Goal: Task Accomplishment & Management: Use online tool/utility

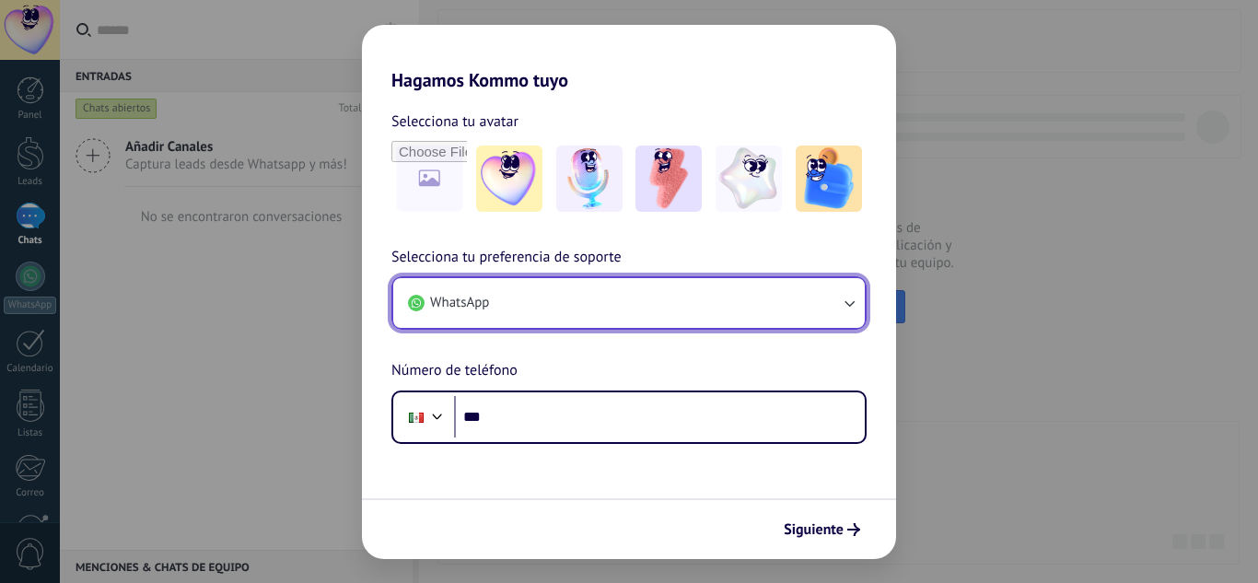
click at [844, 309] on icon "button" at bounding box center [849, 303] width 18 height 18
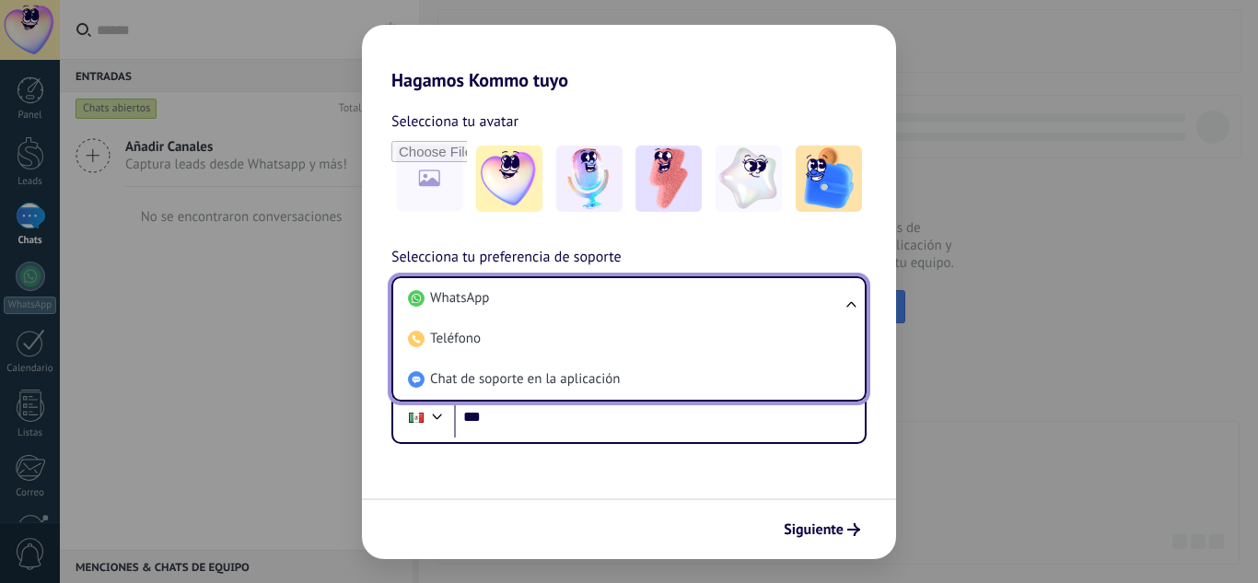
click at [844, 309] on ul "WhatsApp Teléfono Chat de soporte en la aplicación" at bounding box center [628, 338] width 475 height 125
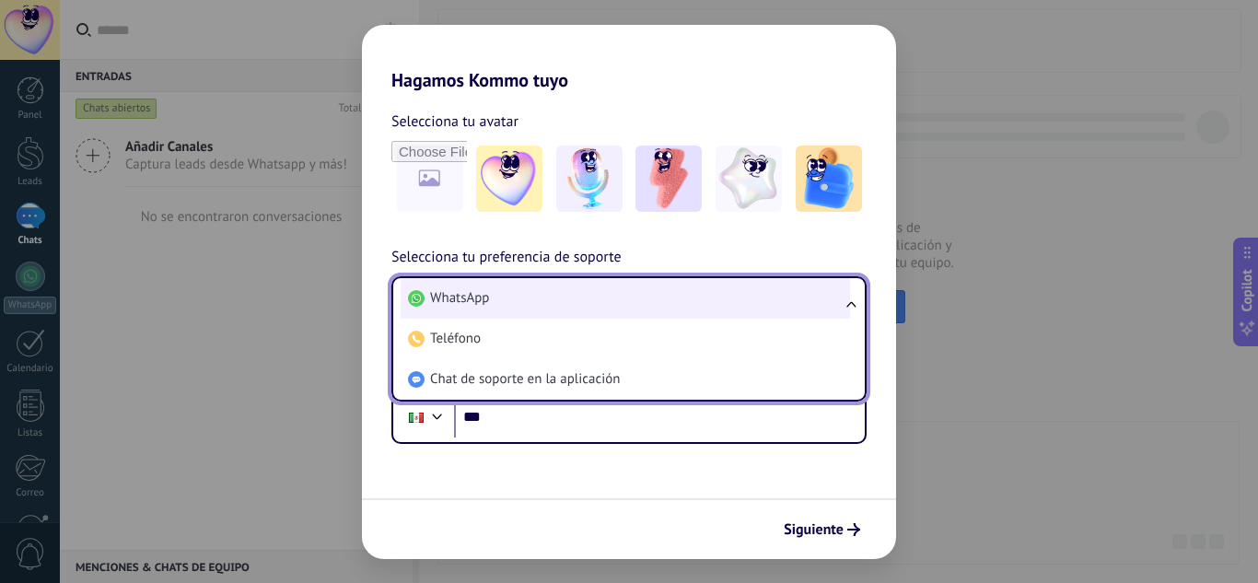
click at [507, 307] on li "WhatsApp" at bounding box center [625, 298] width 449 height 41
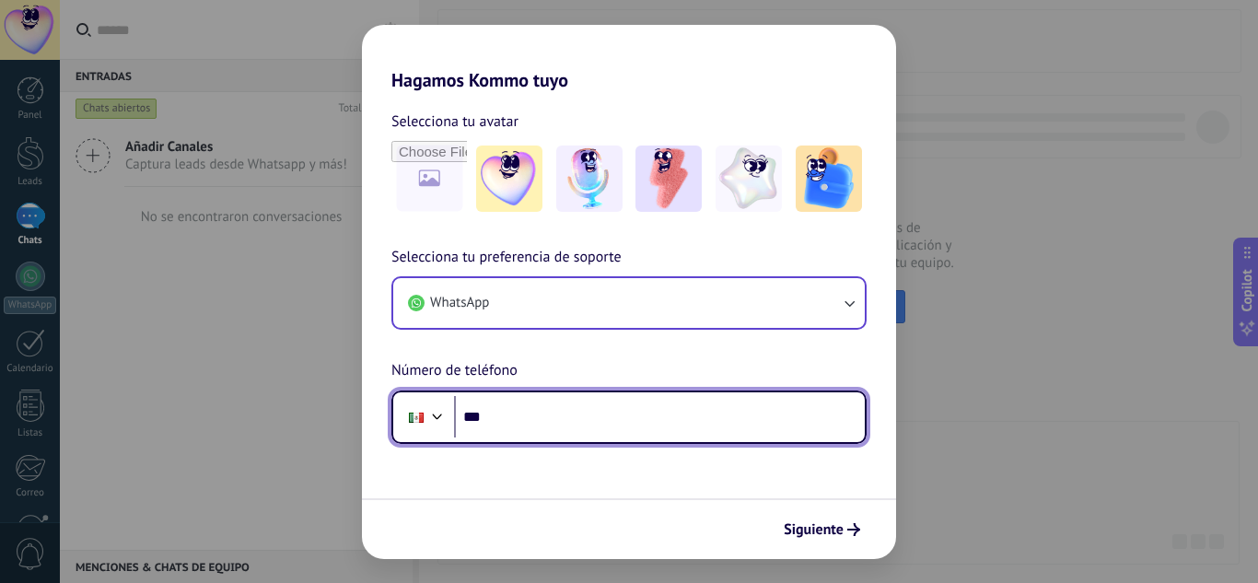
click at [510, 421] on input "***" at bounding box center [659, 417] width 411 height 42
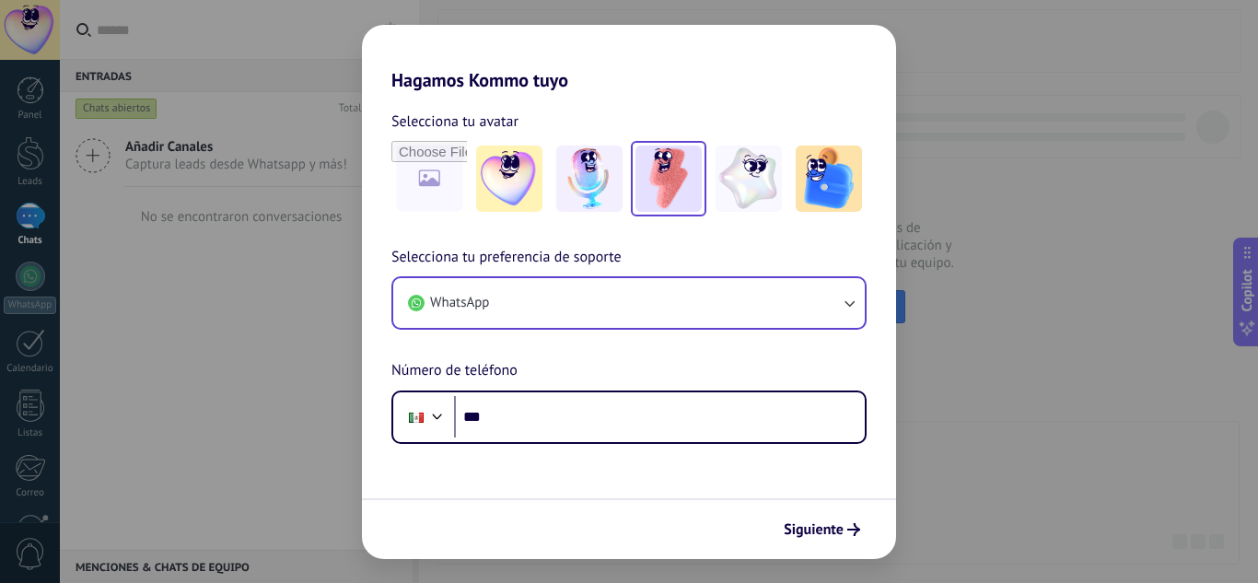
click at [656, 170] on img at bounding box center [668, 179] width 66 height 66
click at [728, 175] on img at bounding box center [749, 179] width 66 height 66
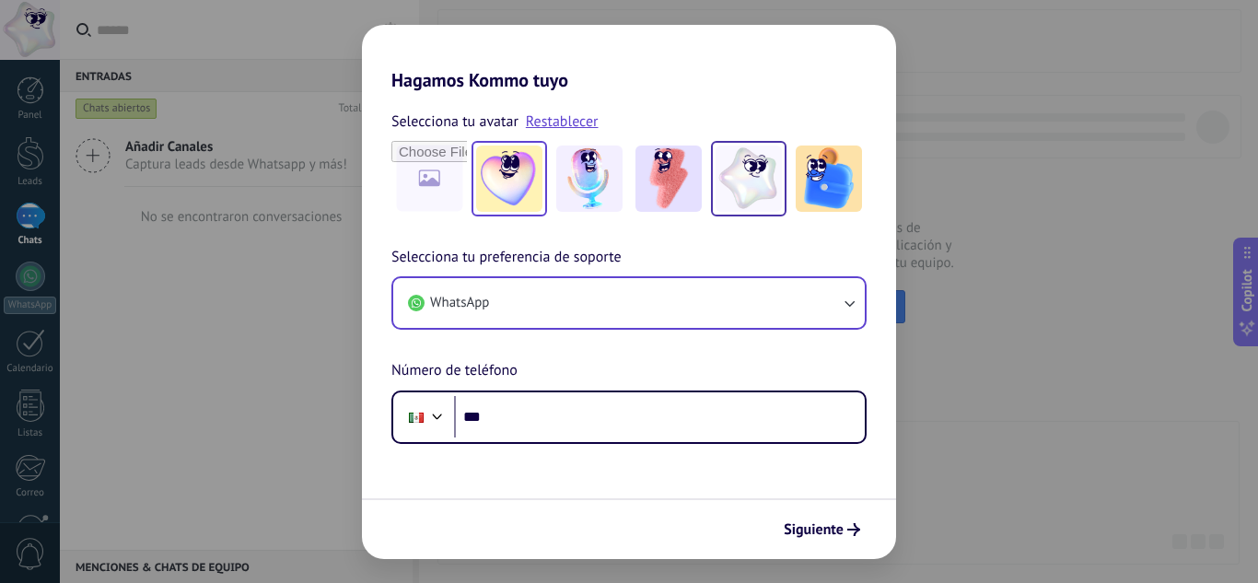
click at [508, 171] on img at bounding box center [509, 179] width 66 height 66
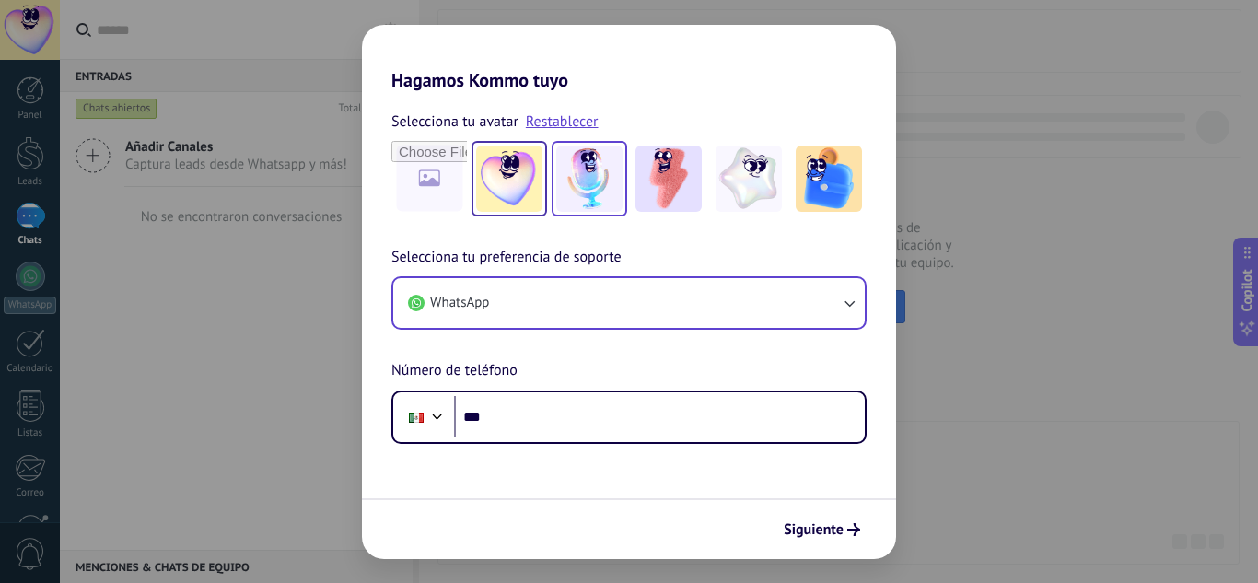
click at [583, 184] on img at bounding box center [589, 179] width 66 height 66
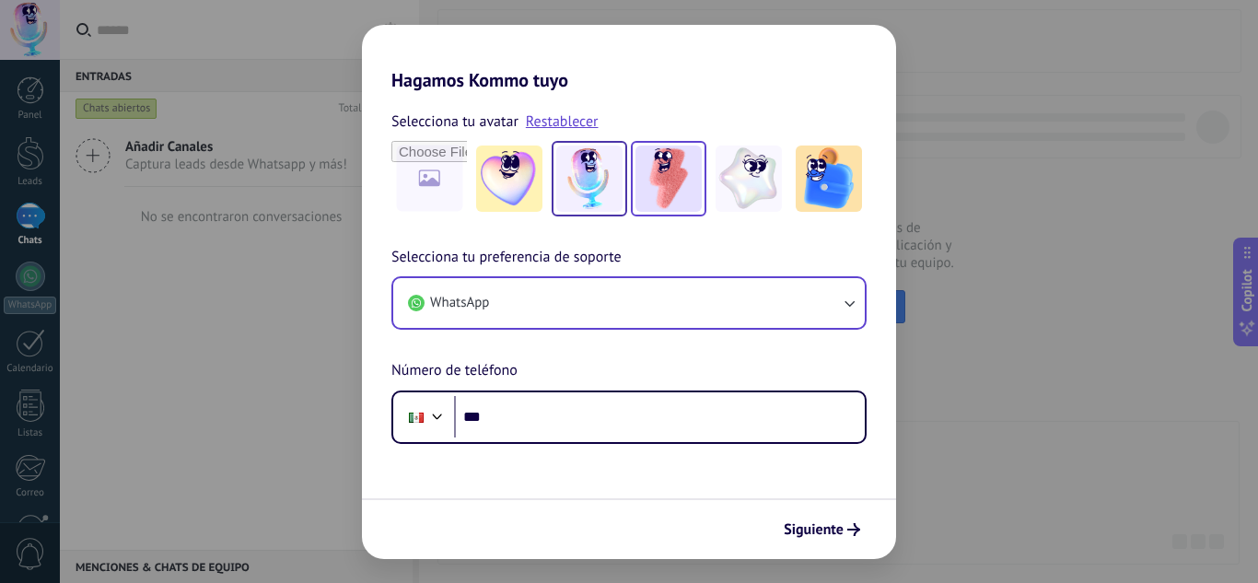
click at [668, 181] on img at bounding box center [668, 179] width 66 height 66
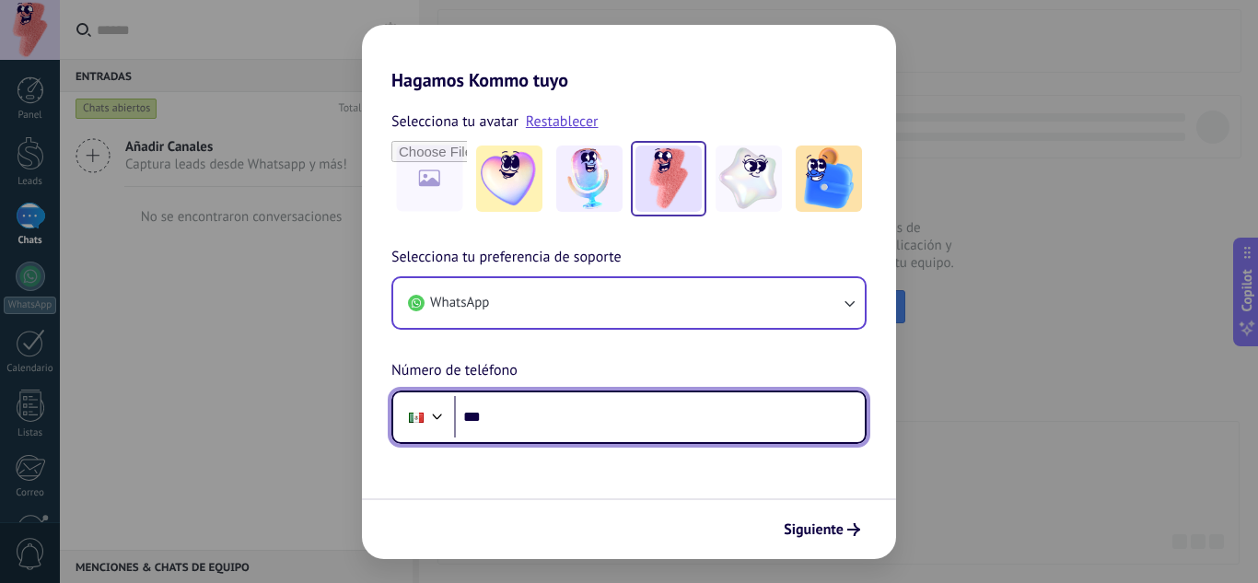
click at [504, 431] on input "***" at bounding box center [659, 417] width 411 height 42
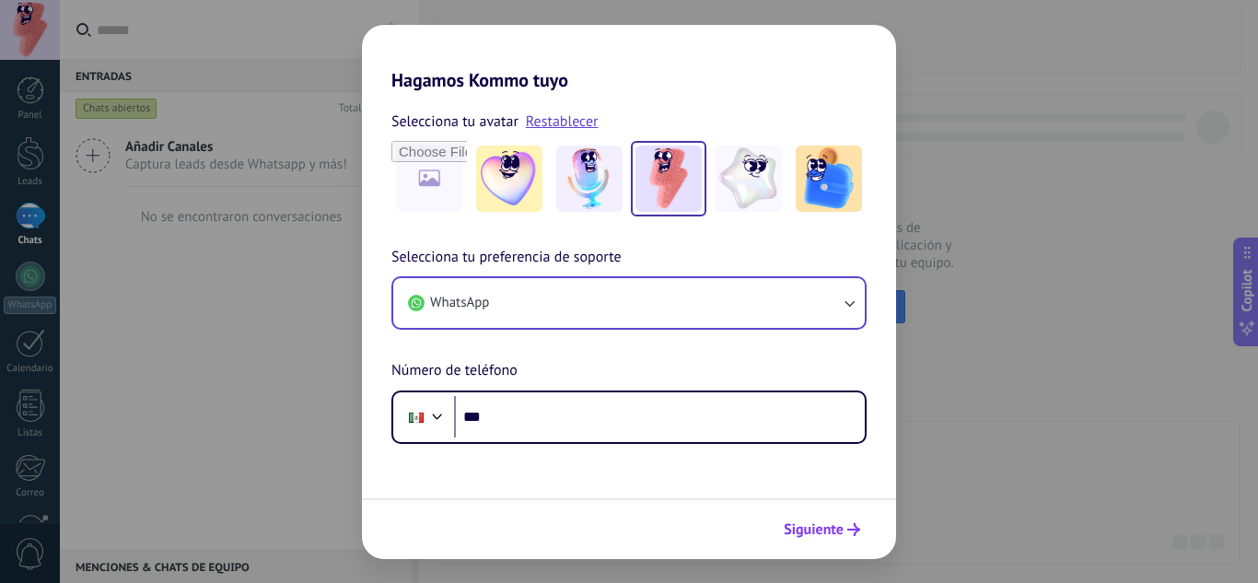
click at [805, 534] on span "Siguiente" at bounding box center [814, 529] width 60 height 13
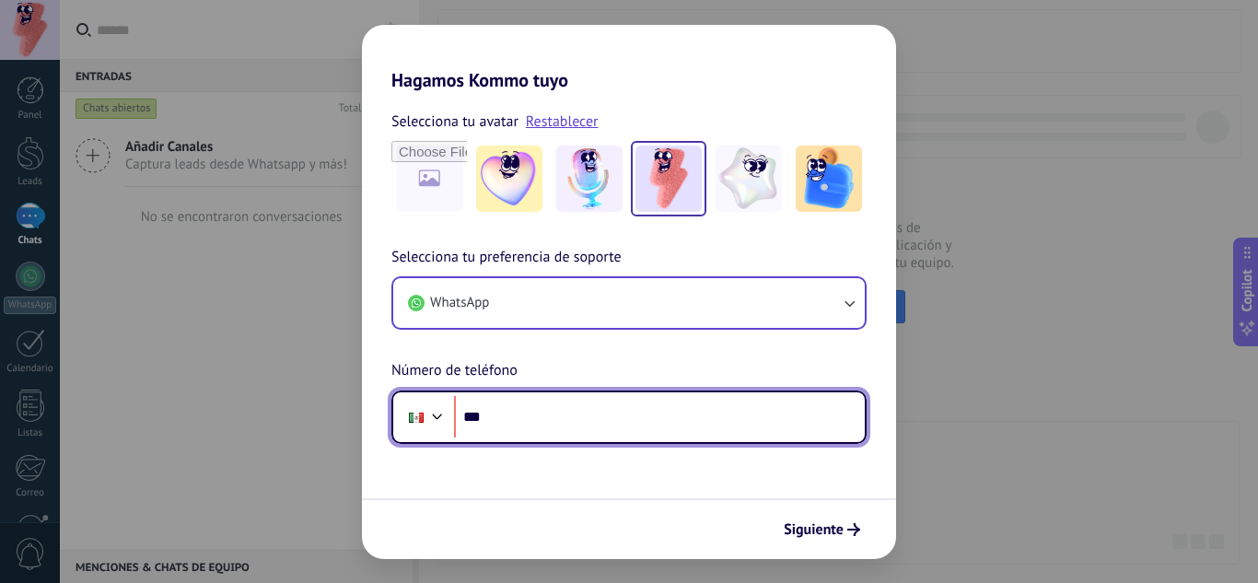
click at [530, 417] on input "***" at bounding box center [659, 417] width 411 height 42
type input "**********"
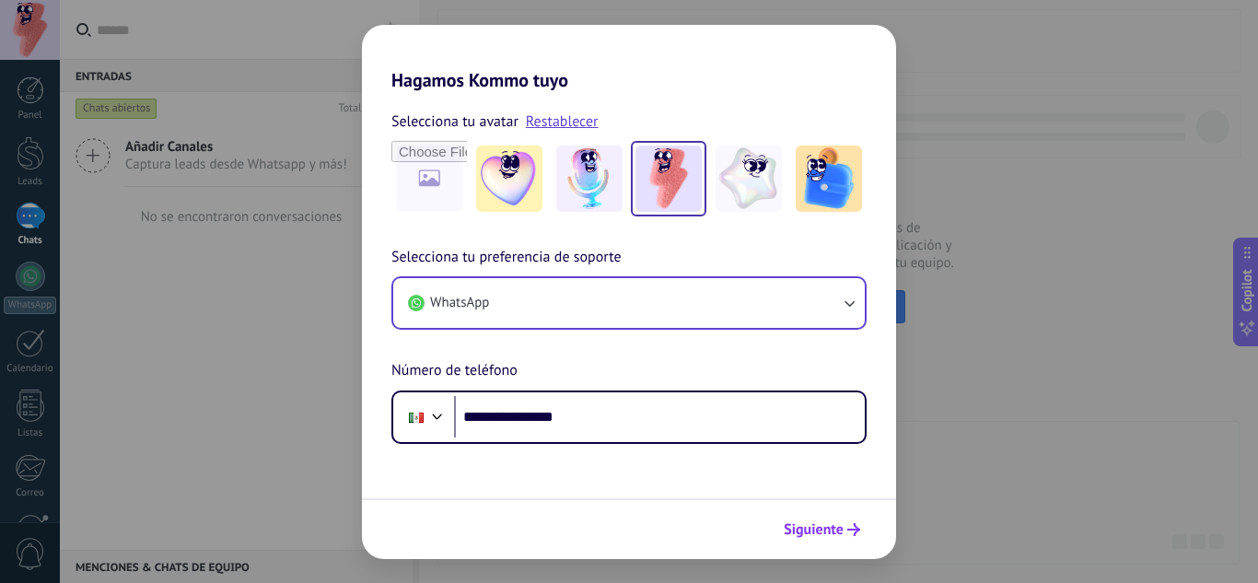
click at [806, 532] on span "Siguiente" at bounding box center [814, 529] width 60 height 13
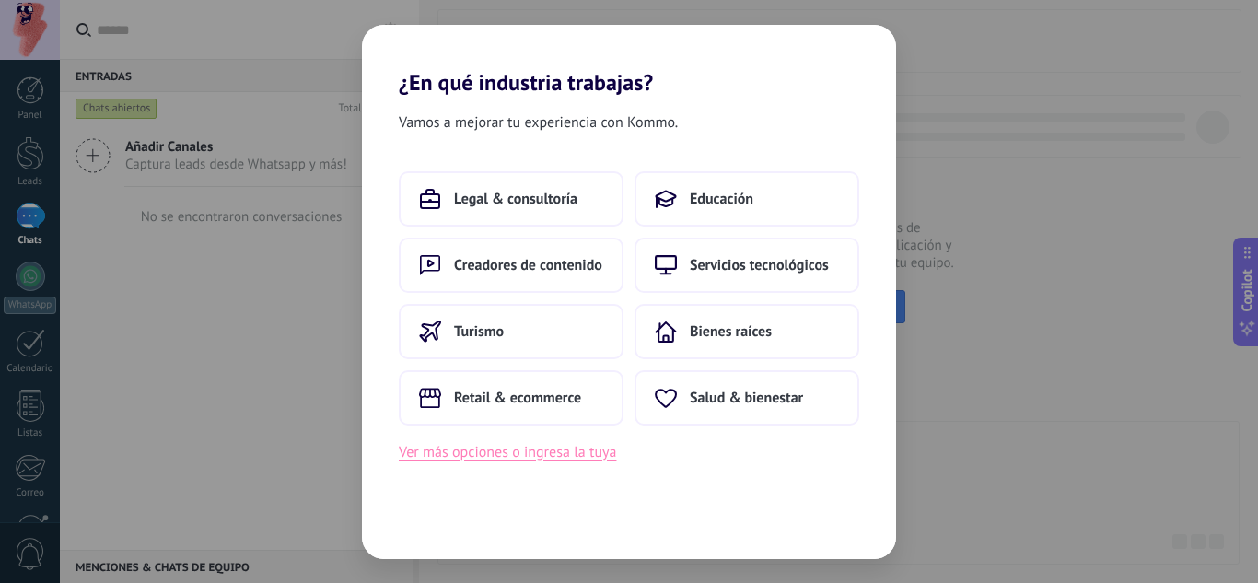
click at [520, 455] on button "Ver más opciones o ingresa la tuya" at bounding box center [507, 452] width 217 height 24
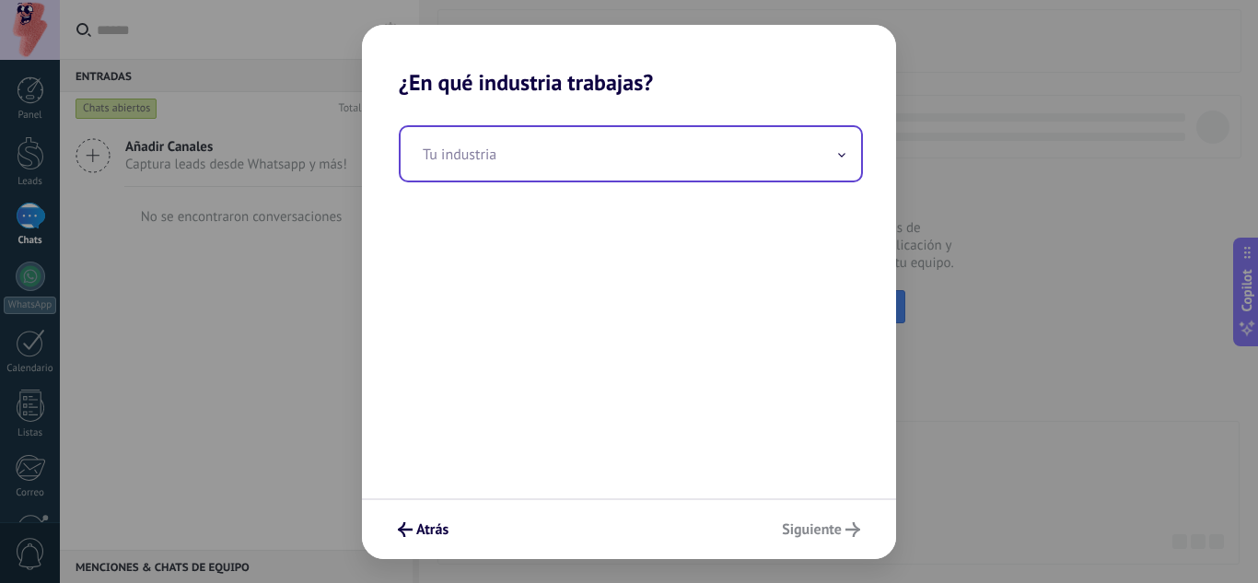
click at [839, 156] on icon at bounding box center [841, 155] width 7 height 5
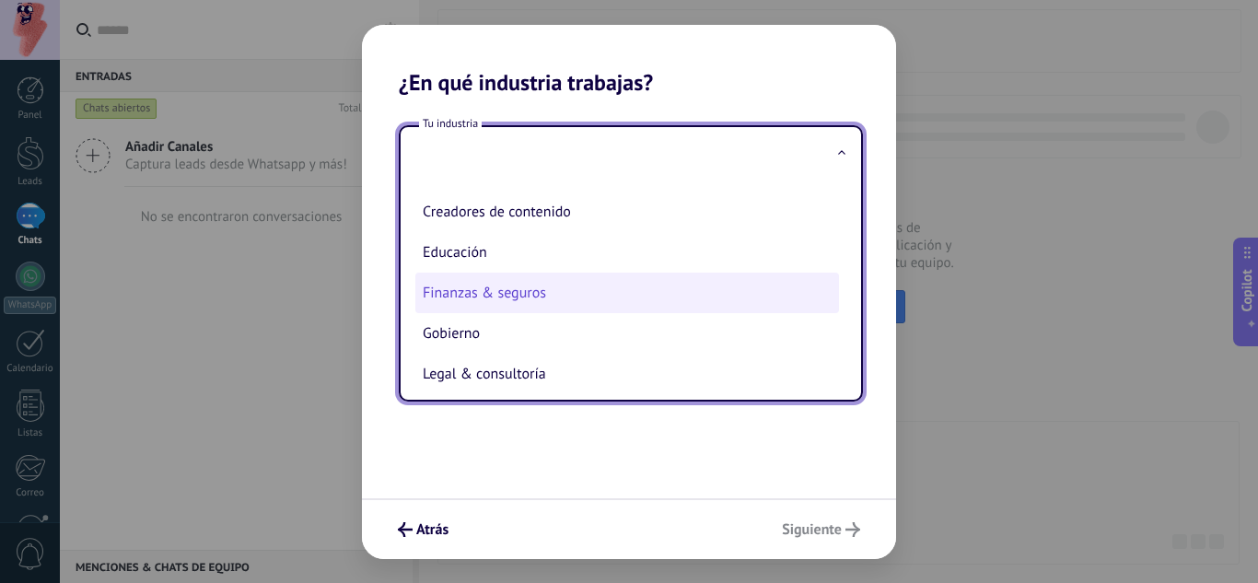
scroll to position [87, 0]
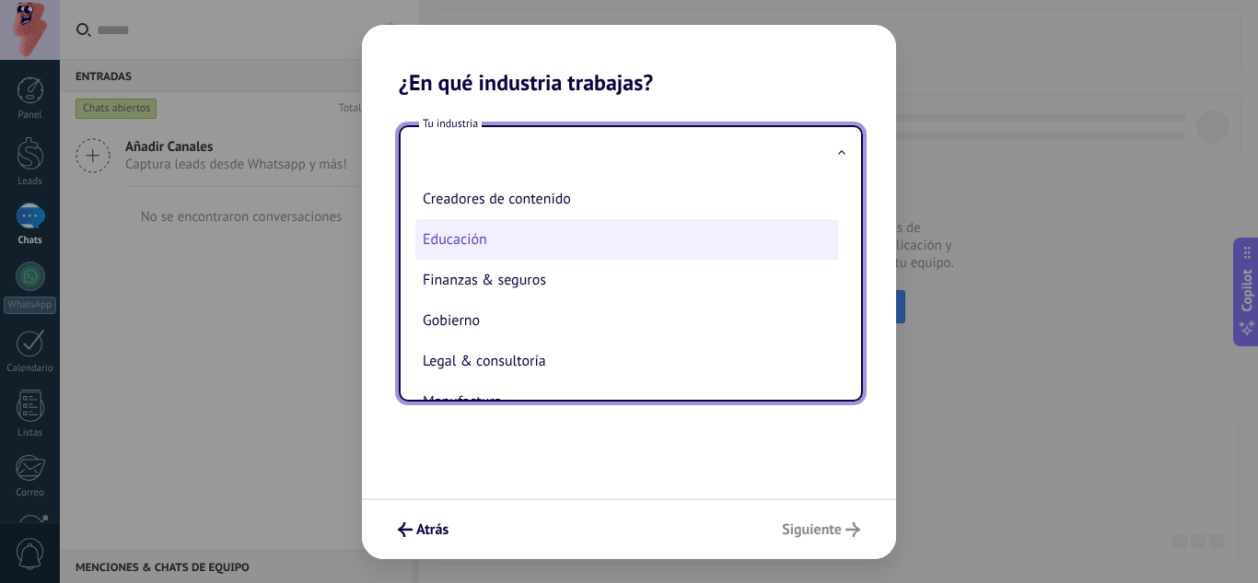
click at [448, 240] on li "Educación" at bounding box center [627, 239] width 424 height 41
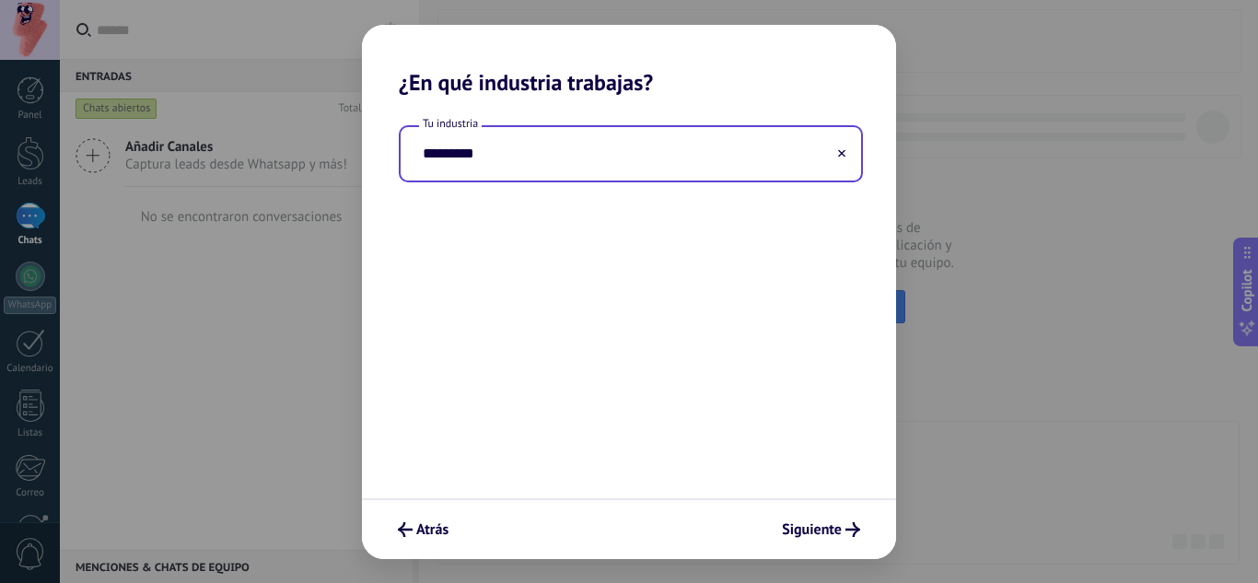
type input "*********"
click at [842, 534] on span "Siguiente" at bounding box center [821, 529] width 78 height 15
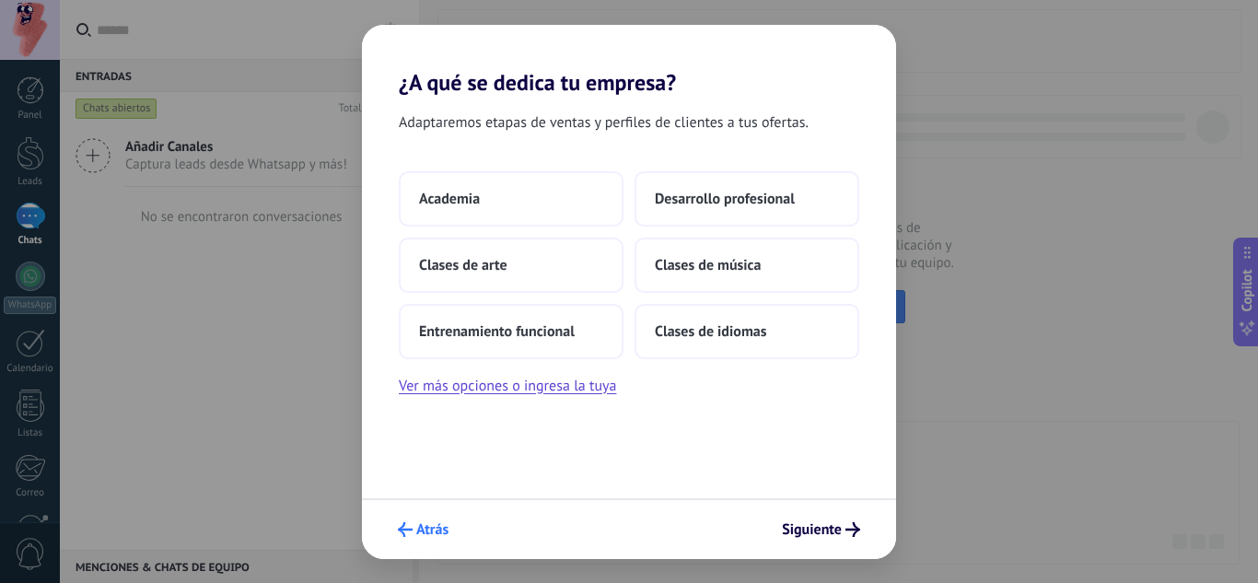
click at [403, 522] on span "submit" at bounding box center [405, 529] width 15 height 15
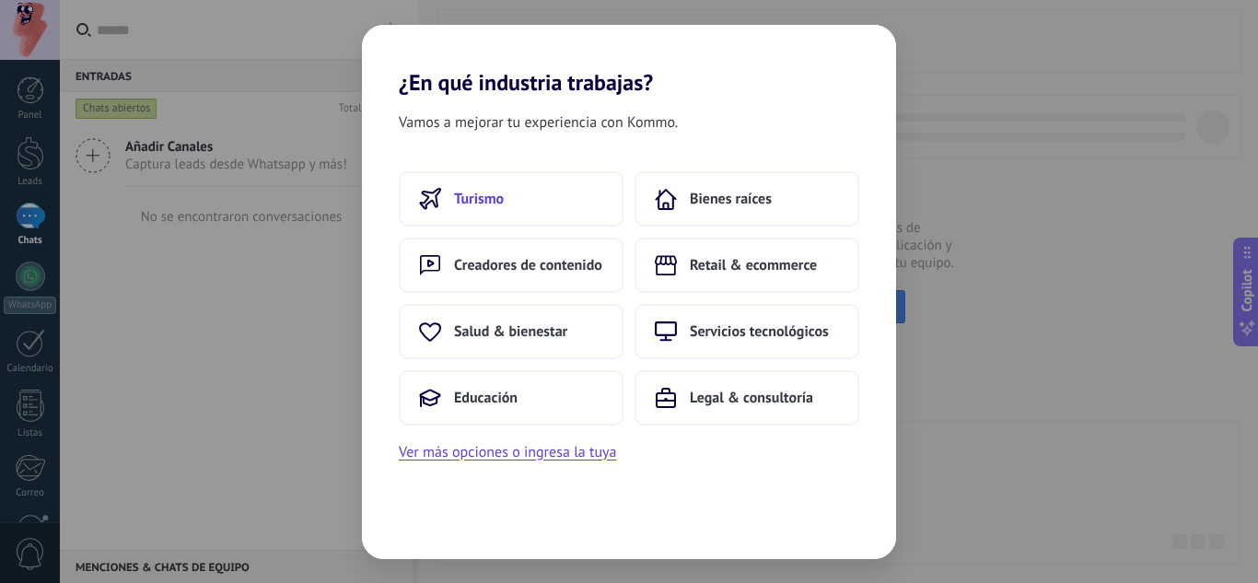
click at [530, 192] on button "Turismo" at bounding box center [511, 198] width 225 height 55
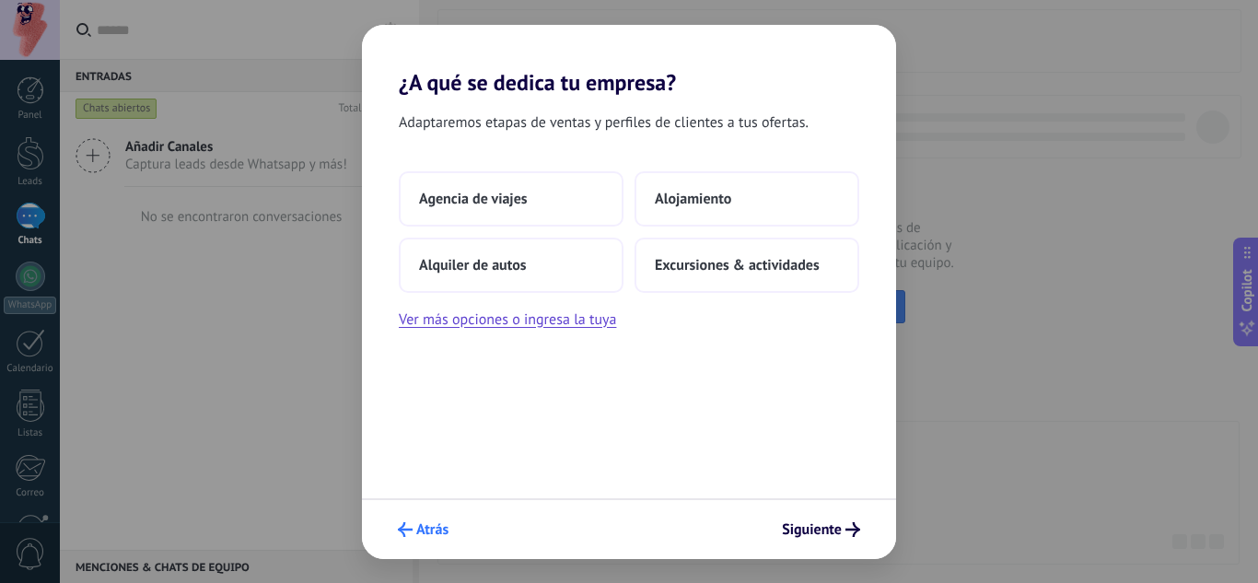
click at [413, 517] on button "Atrás" at bounding box center [423, 529] width 67 height 31
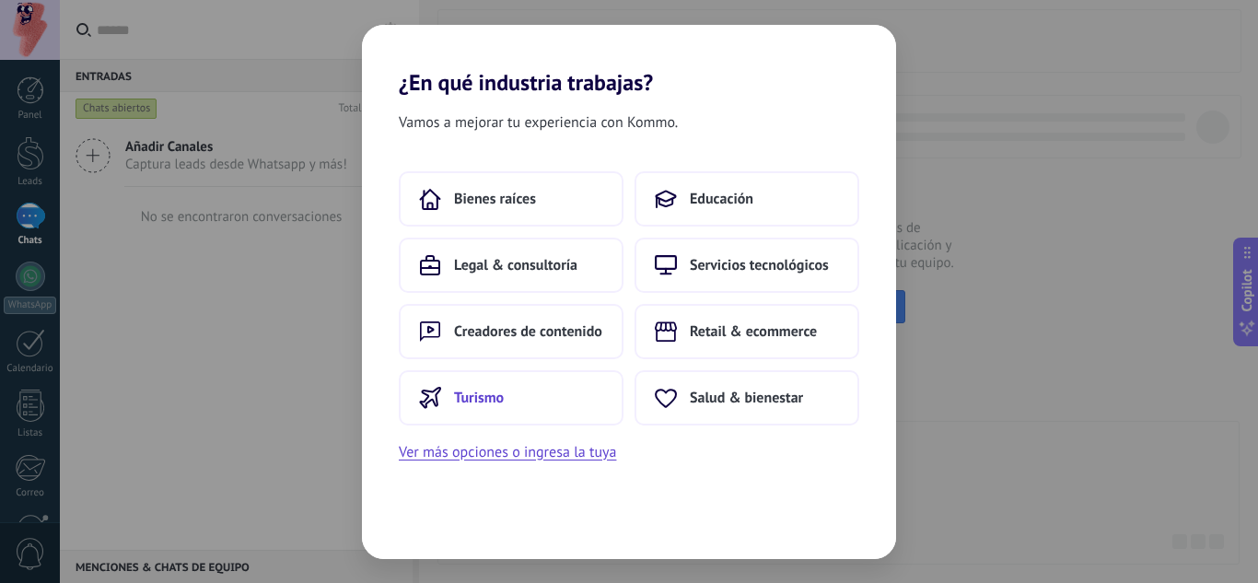
click at [490, 391] on span "Turismo" at bounding box center [479, 398] width 50 height 18
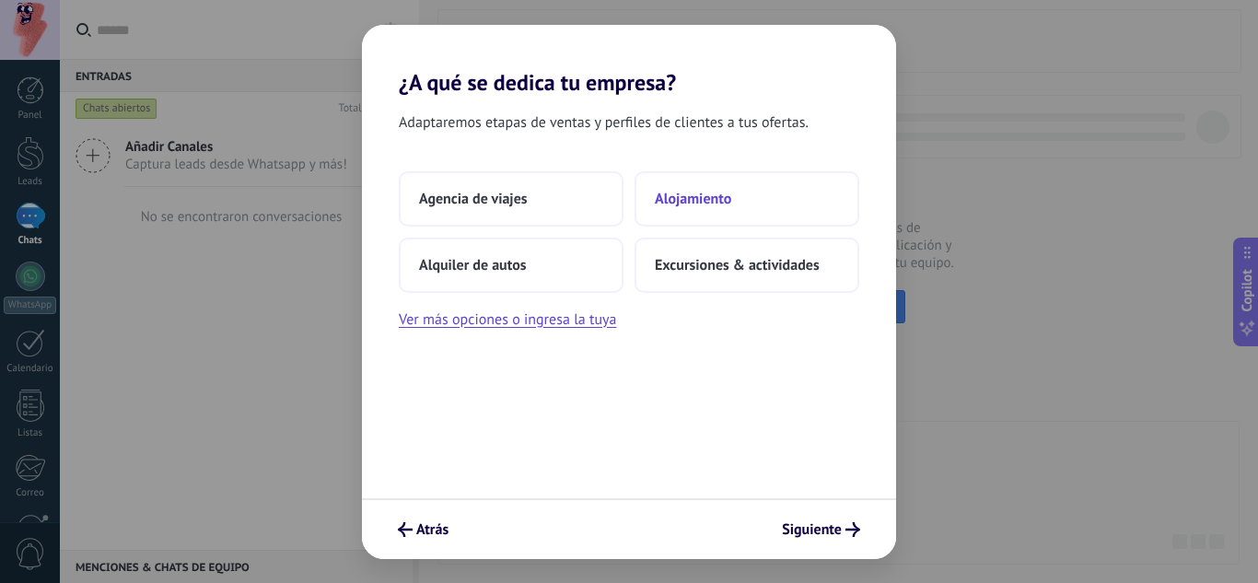
click at [676, 201] on span "Alojamiento" at bounding box center [693, 199] width 76 height 18
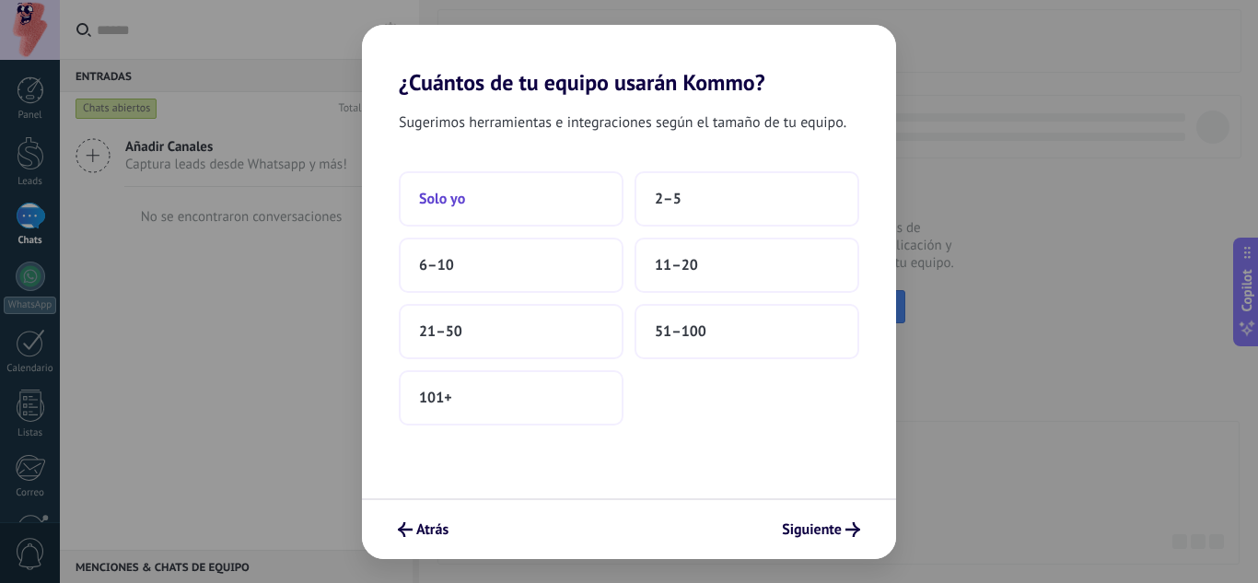
click at [481, 200] on button "Solo yo" at bounding box center [511, 198] width 225 height 55
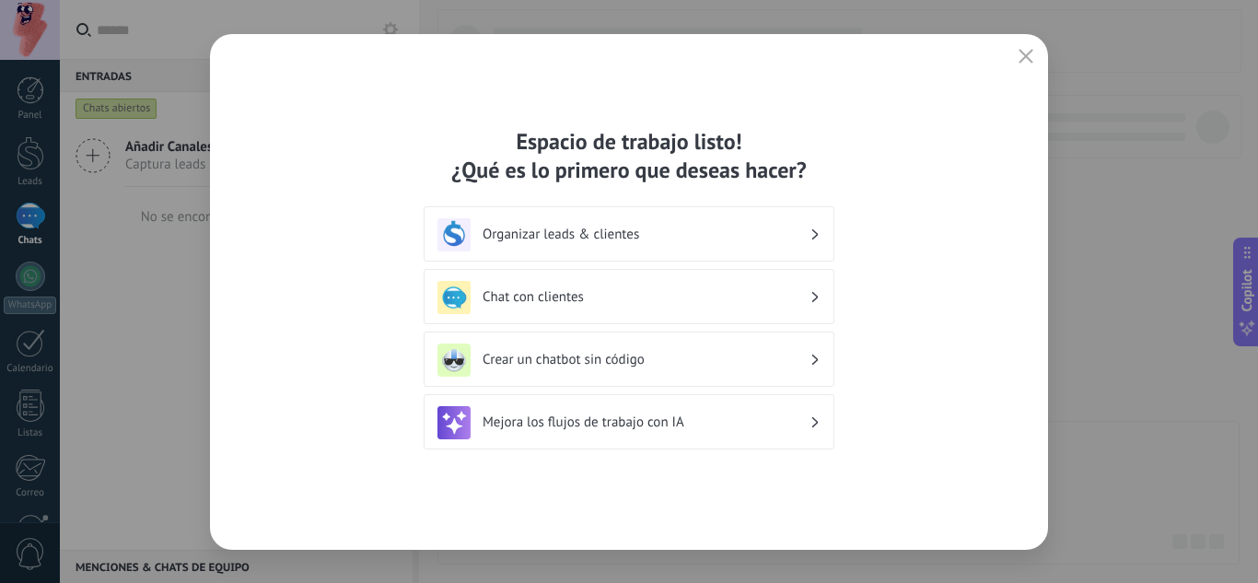
click at [1040, 53] on div "Espacio de trabajo listo! ¿Qué es lo primero que deseas hacer? Organizar leads …" at bounding box center [629, 292] width 838 height 516
click at [1032, 54] on icon "button" at bounding box center [1026, 56] width 15 height 15
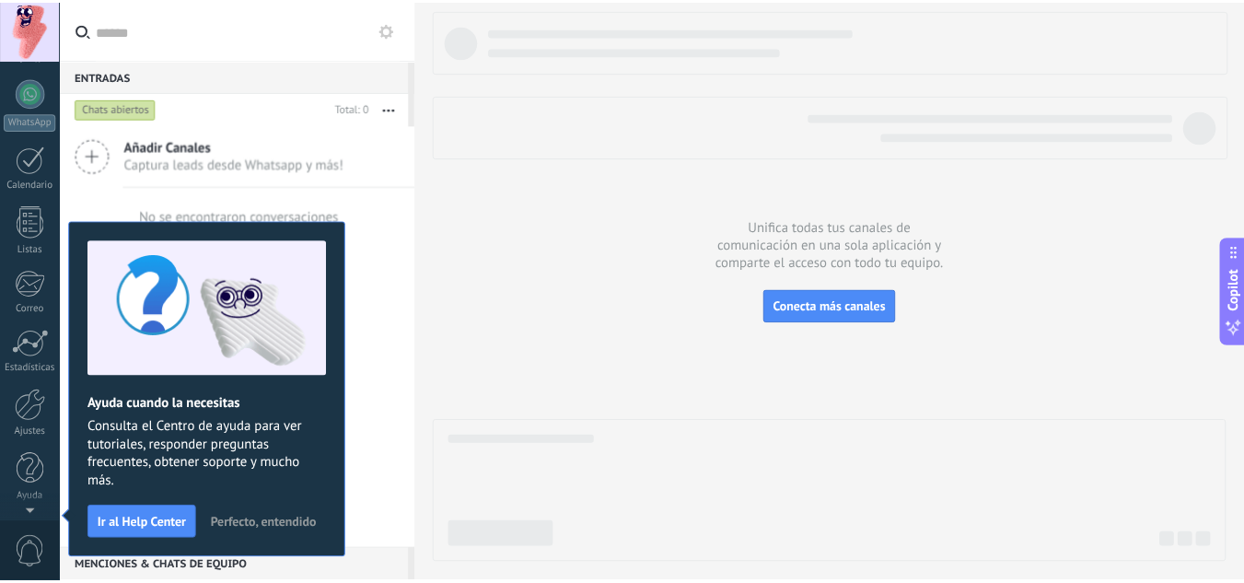
scroll to position [0, 0]
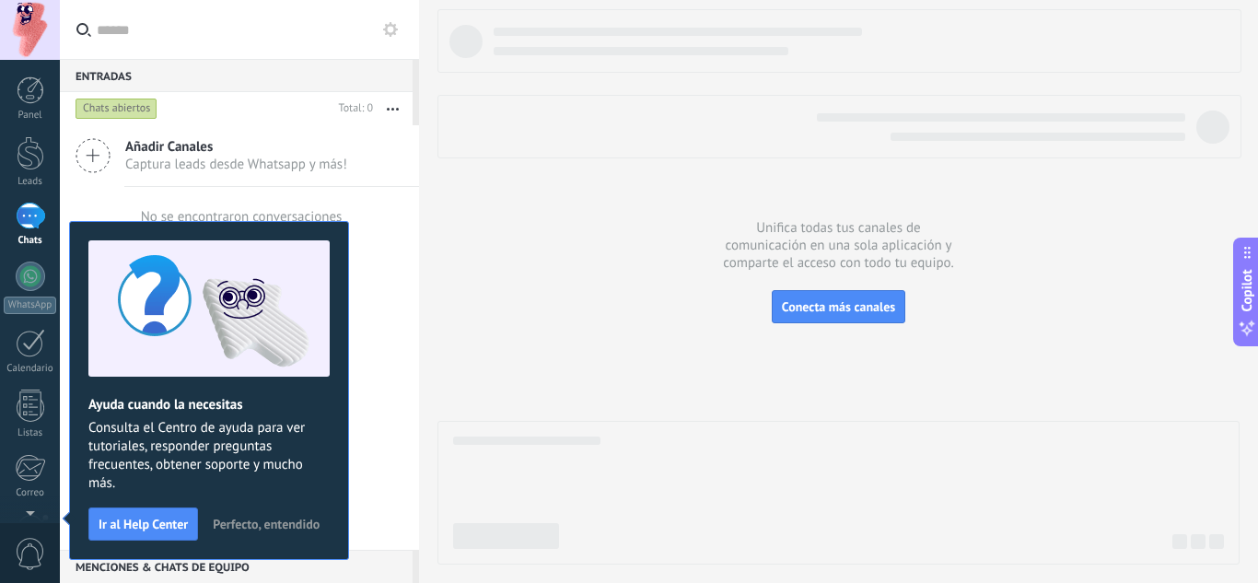
click at [274, 519] on span "Perfecto, entendido" at bounding box center [266, 524] width 107 height 13
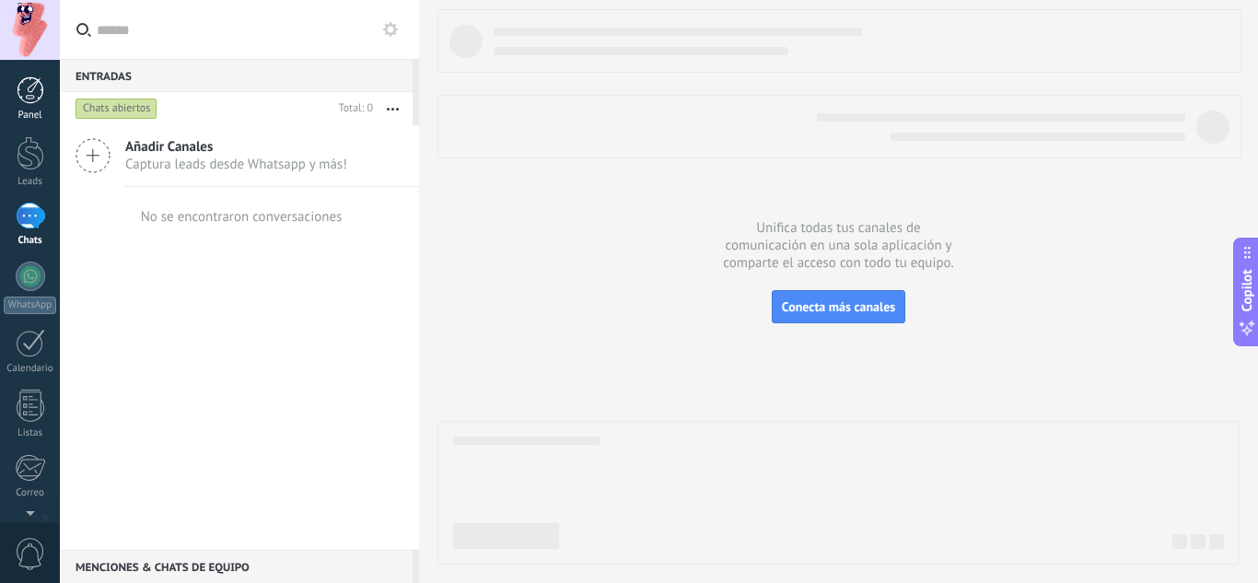
click at [30, 95] on div at bounding box center [31, 90] width 28 height 28
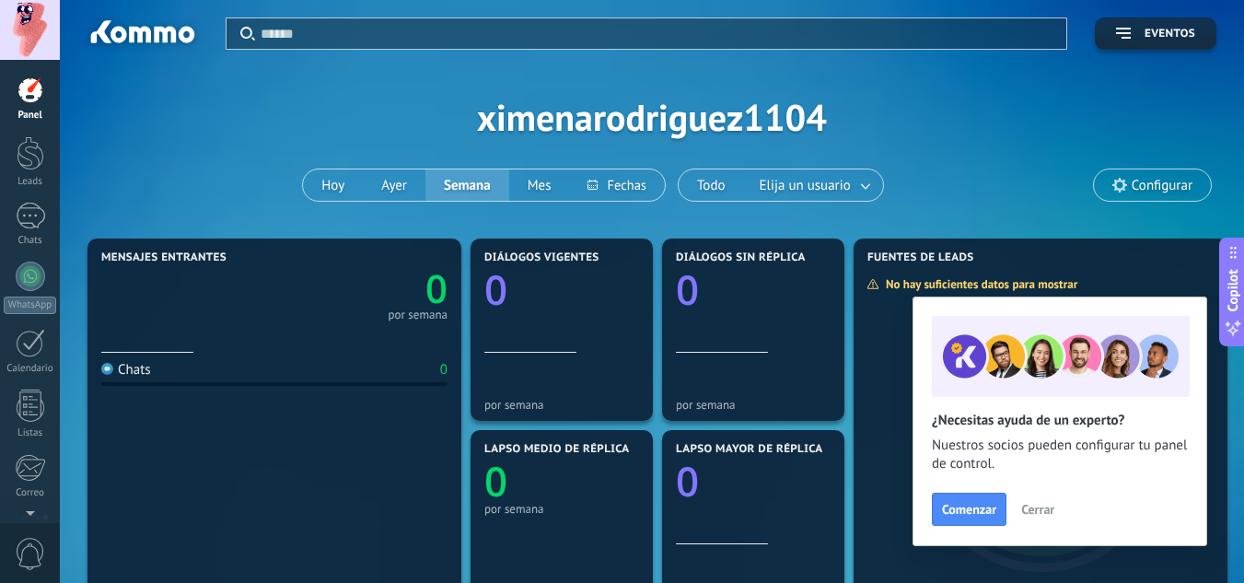
click at [113, 327] on div at bounding box center [274, 333] width 346 height 16
click at [277, 275] on icon "0" at bounding box center [360, 283] width 173 height 39
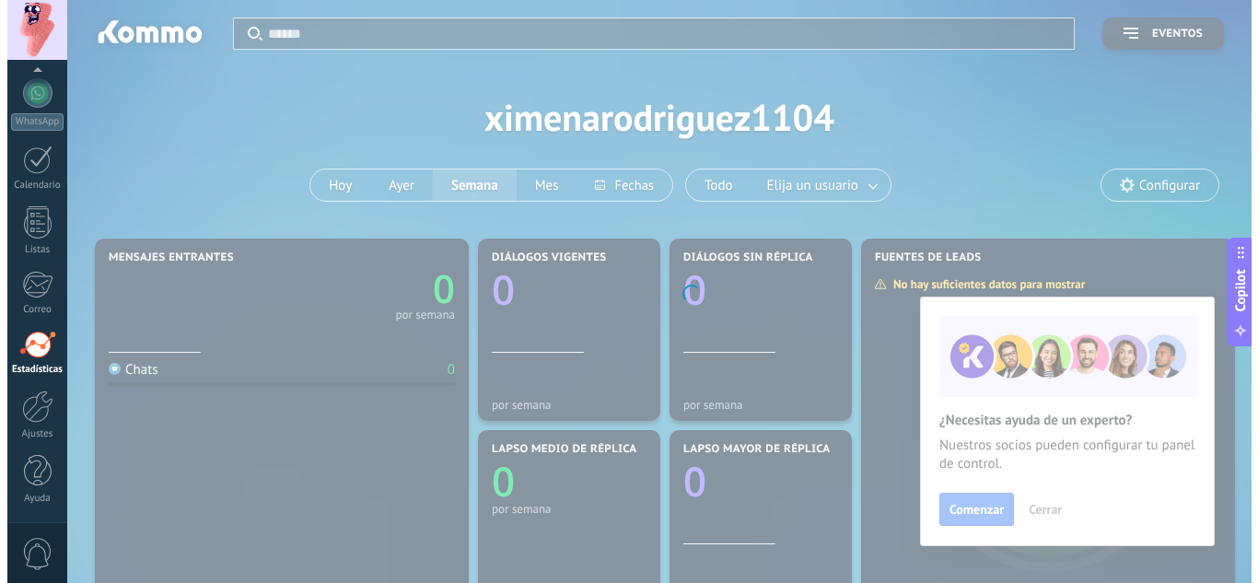
scroll to position [183, 0]
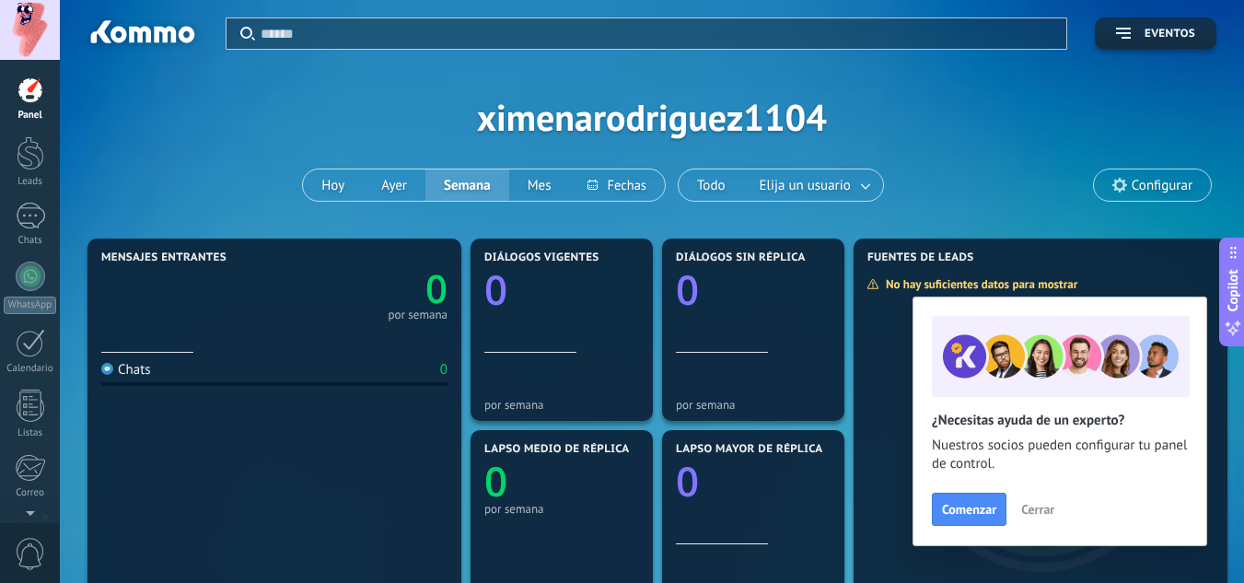
click at [387, 105] on div "Aplicar Eventos ximenarodriguez1104 [DATE] [DATE] Semana Mes Todo Elija un usua…" at bounding box center [651, 117] width 1129 height 234
click at [151, 182] on div "Aplicar Eventos ximenarodriguez1104 [DATE] [DATE] Semana Mes Todo Elija un usua…" at bounding box center [651, 117] width 1129 height 234
click at [13, 156] on link "Leads" at bounding box center [30, 162] width 60 height 52
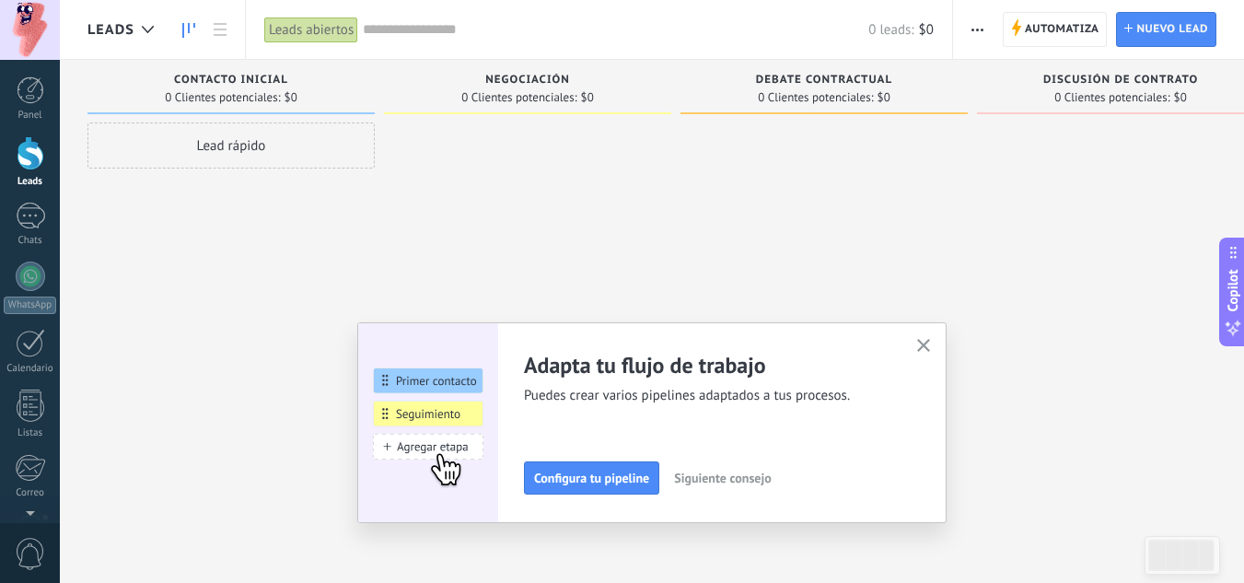
click at [35, 159] on div at bounding box center [31, 153] width 28 height 34
click at [975, 27] on span "button" at bounding box center [978, 29] width 12 height 35
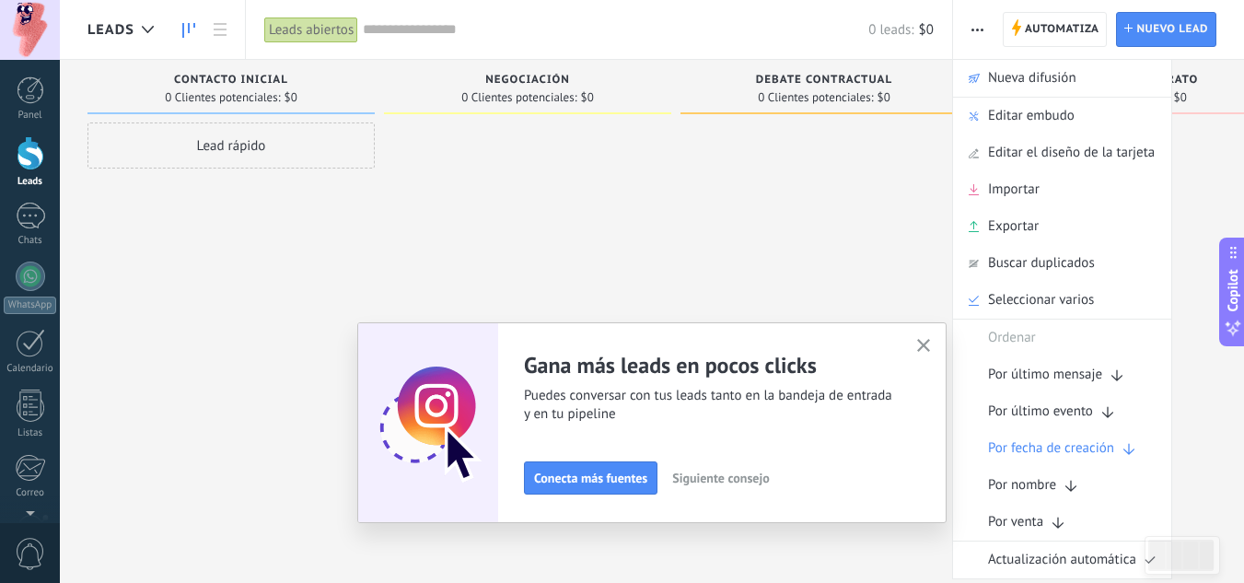
click at [926, 346] on icon "button" at bounding box center [924, 346] width 14 height 14
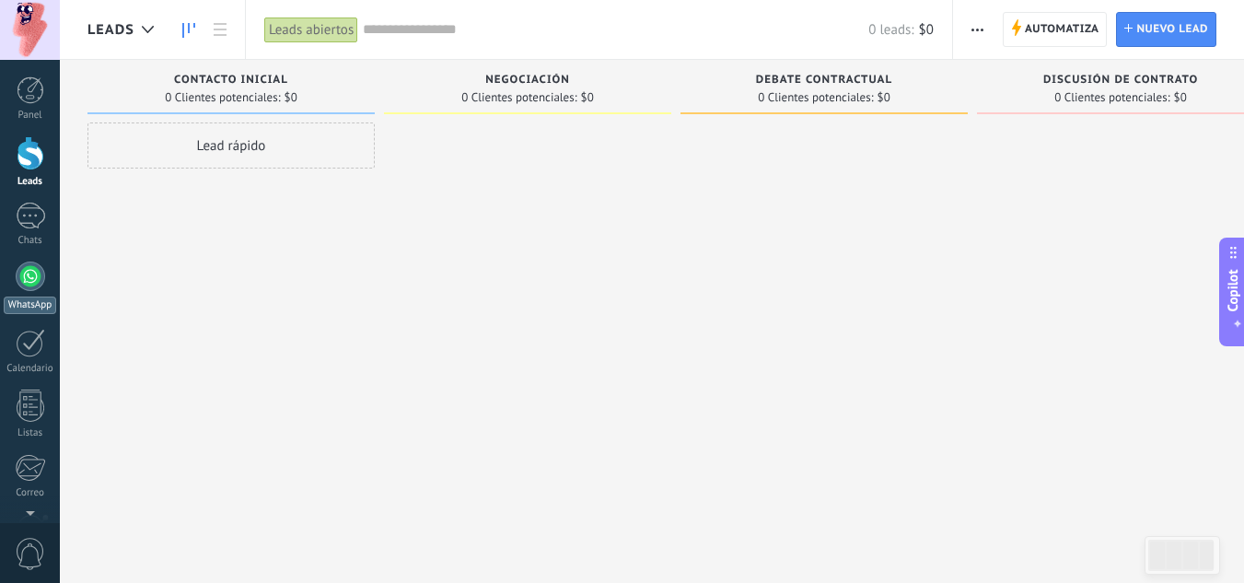
click at [50, 284] on link "WhatsApp" at bounding box center [30, 288] width 60 height 52
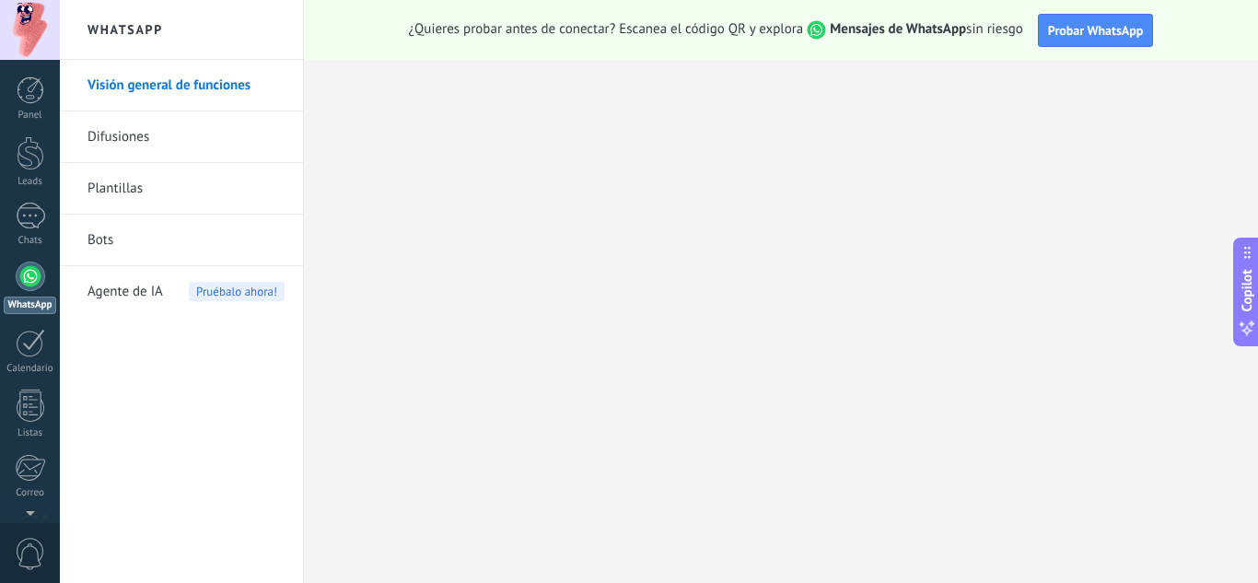
click at [30, 263] on div at bounding box center [30, 276] width 29 height 29
click at [142, 132] on link "Difusiones" at bounding box center [185, 137] width 197 height 52
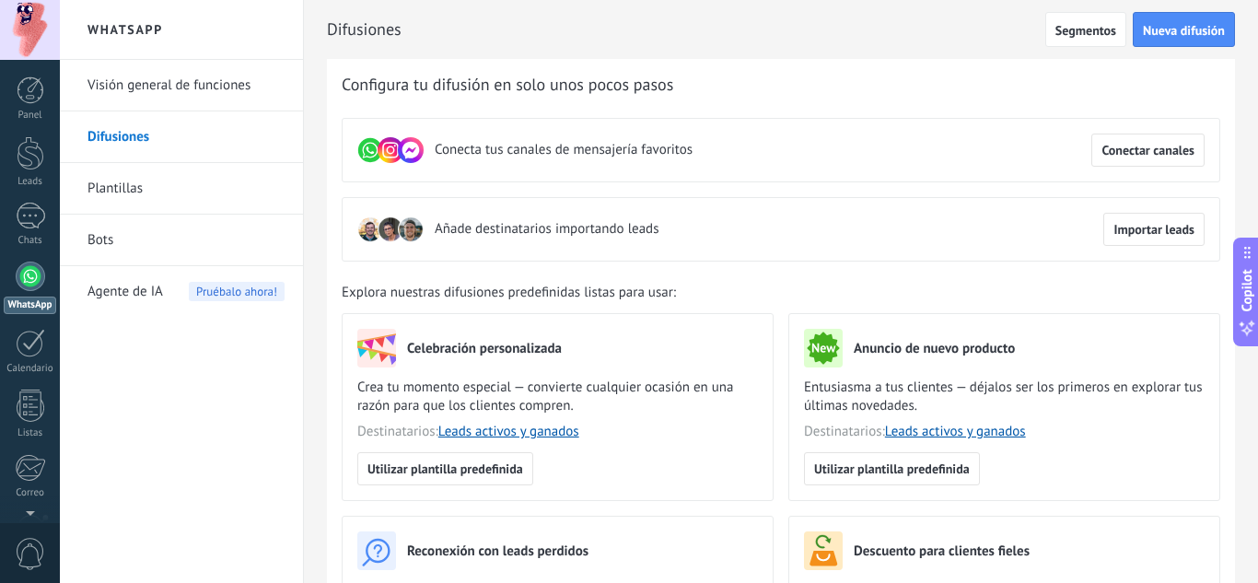
click at [128, 99] on link "Visión general de funciones" at bounding box center [185, 86] width 197 height 52
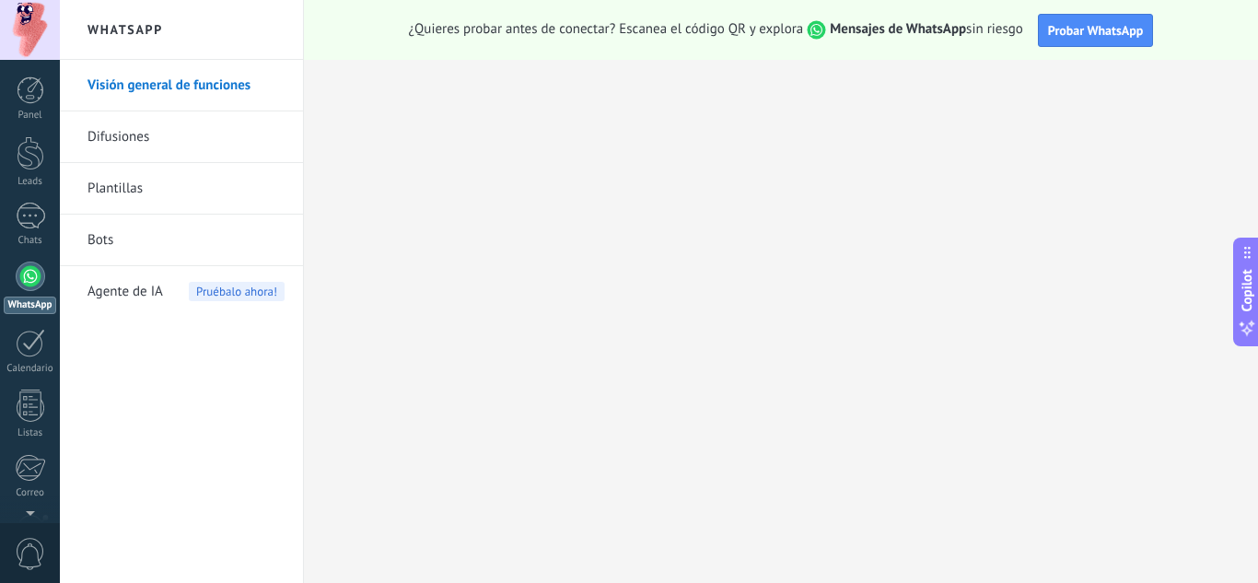
click at [136, 137] on link "Difusiones" at bounding box center [185, 137] width 197 height 52
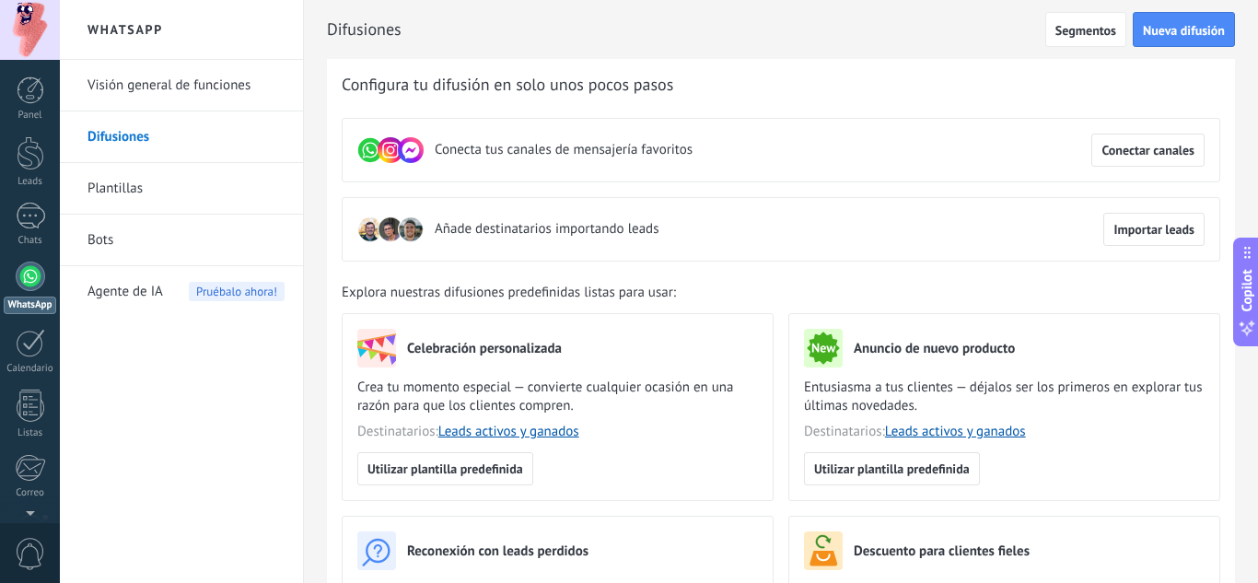
click at [145, 184] on link "Plantillas" at bounding box center [185, 189] width 197 height 52
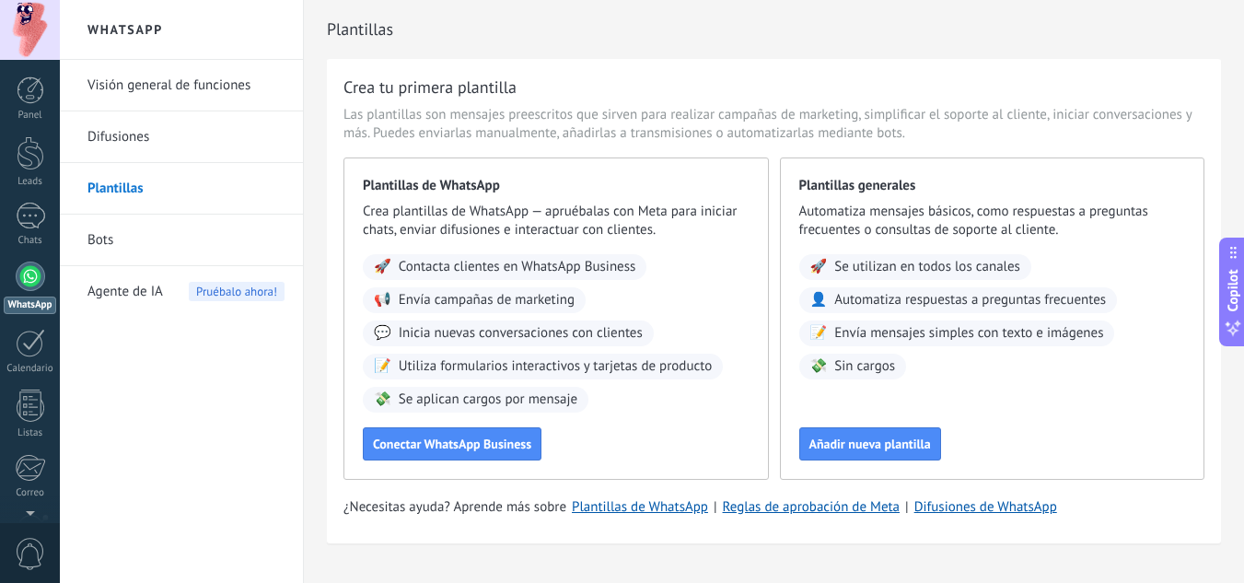
click at [121, 239] on link "Bots" at bounding box center [185, 241] width 197 height 52
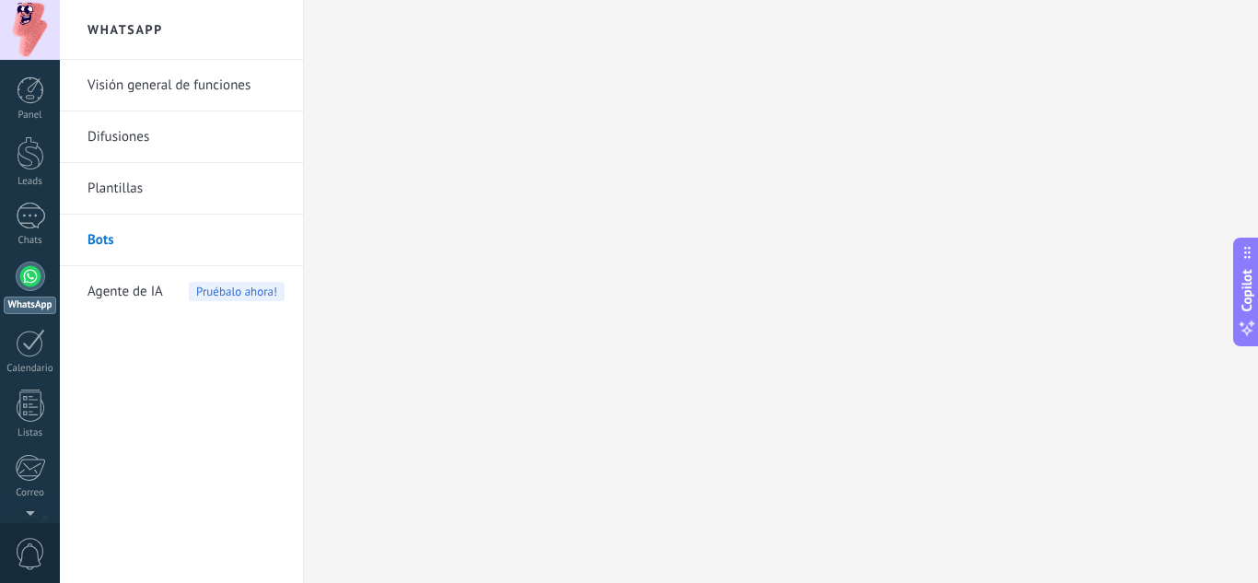
click at [121, 239] on link "Bots" at bounding box center [185, 241] width 197 height 52
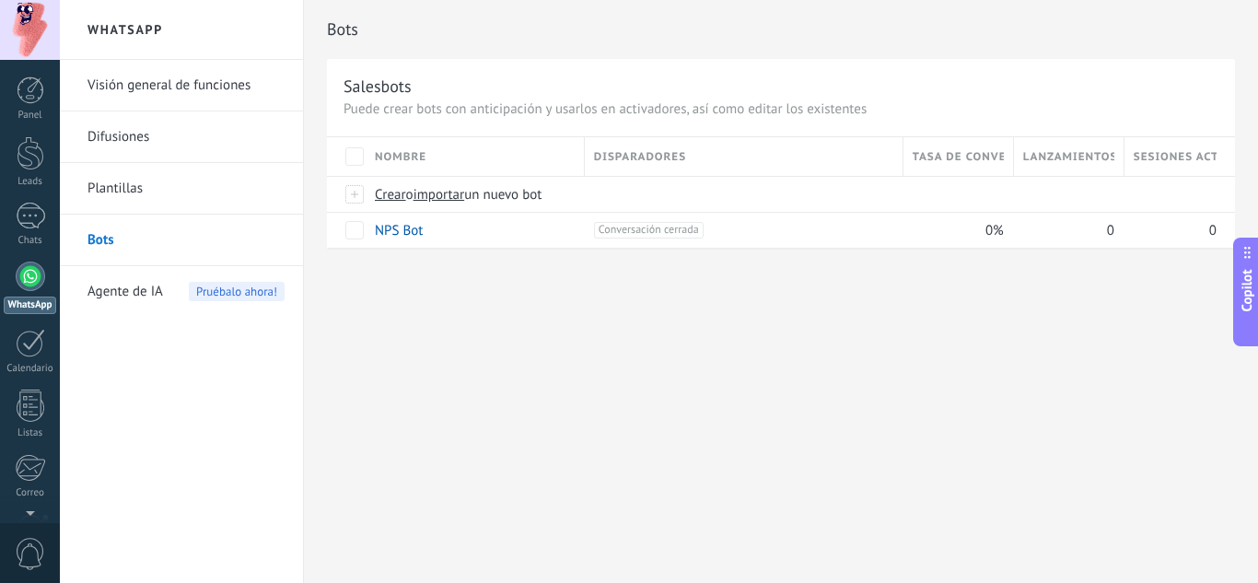
click at [17, 287] on link "WhatsApp" at bounding box center [30, 288] width 60 height 52
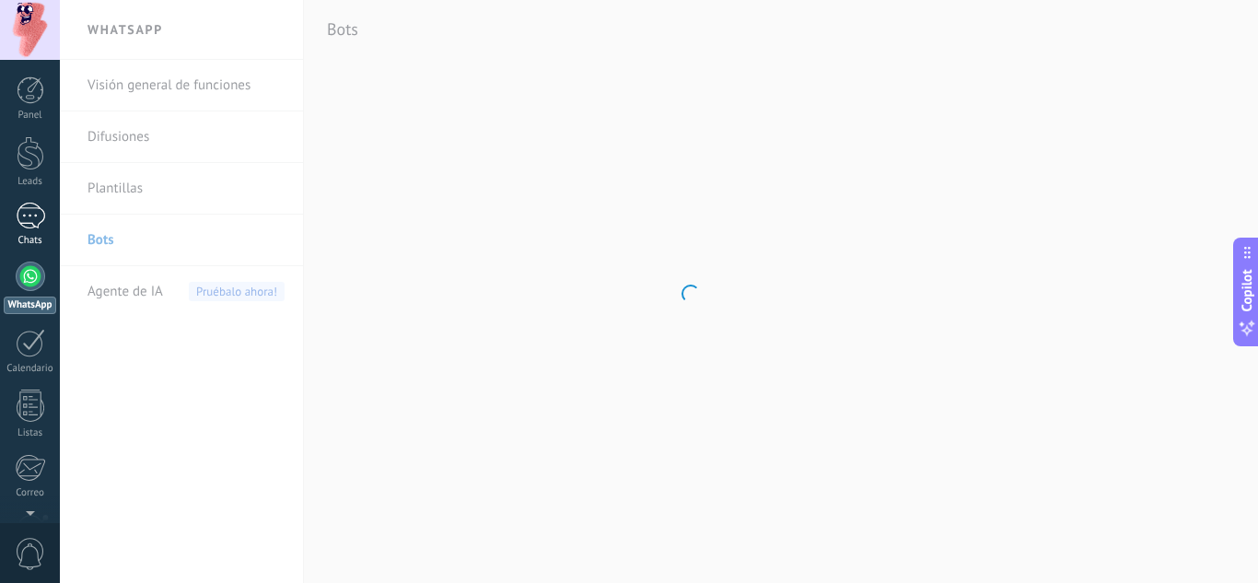
click at [22, 229] on link "Chats" at bounding box center [30, 225] width 60 height 44
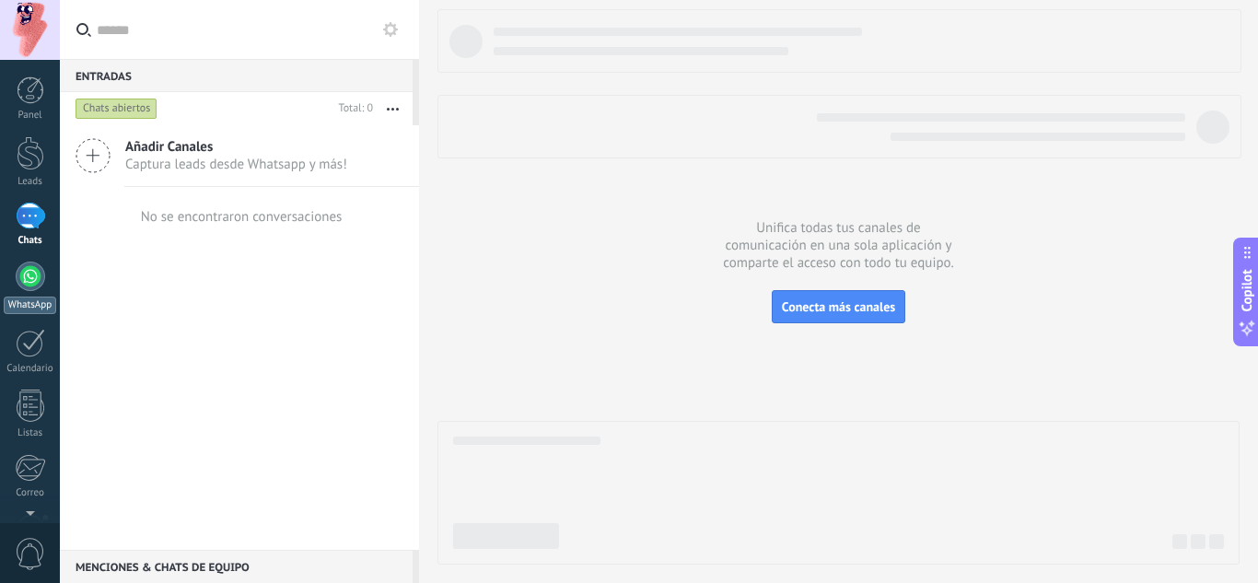
click at [25, 284] on div at bounding box center [30, 276] width 29 height 29
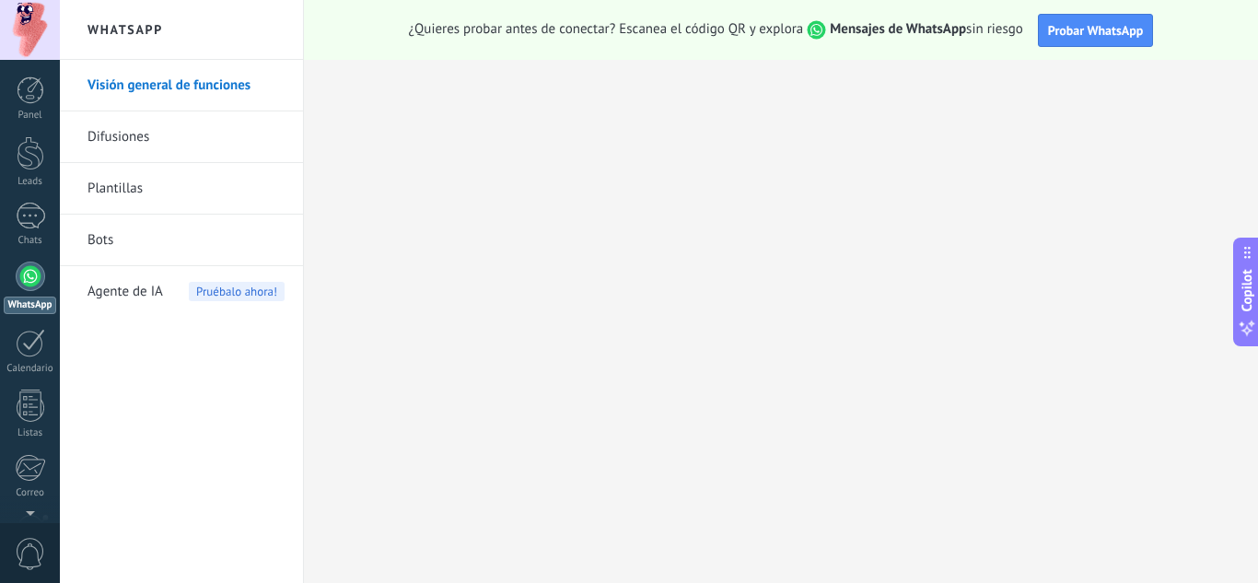
click at [146, 81] on link "Visión general de funciones" at bounding box center [185, 86] width 197 height 52
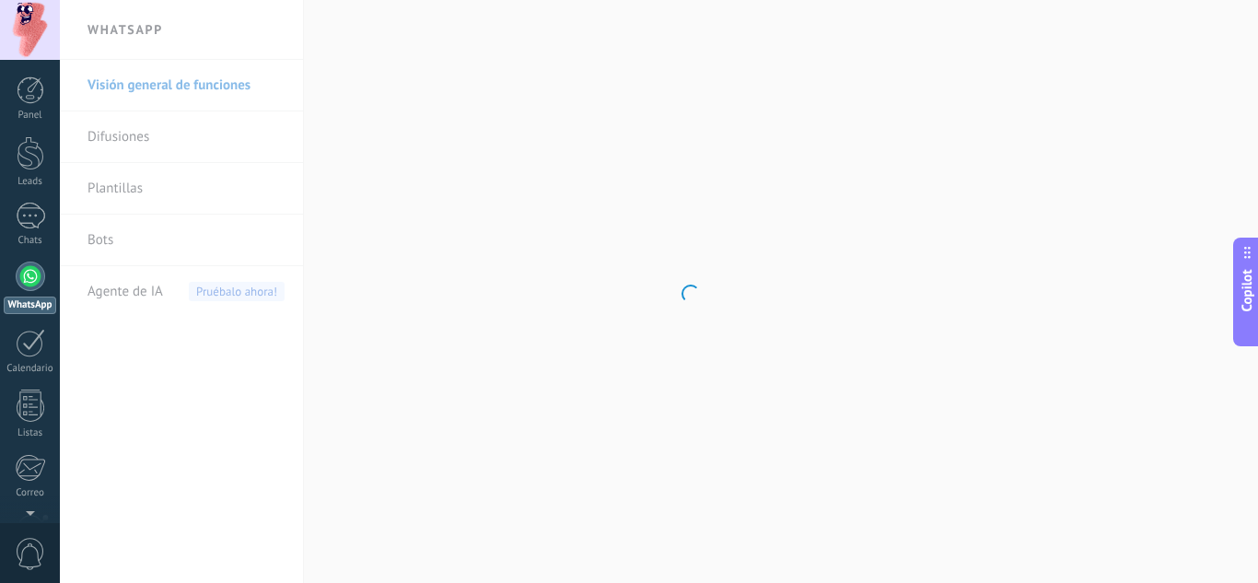
click at [122, 30] on body ".abccls-1,.abccls-2{fill-rule:evenodd}.abccls-2{fill:#fff} .abfcls-1{fill:none}…" at bounding box center [629, 291] width 1258 height 583
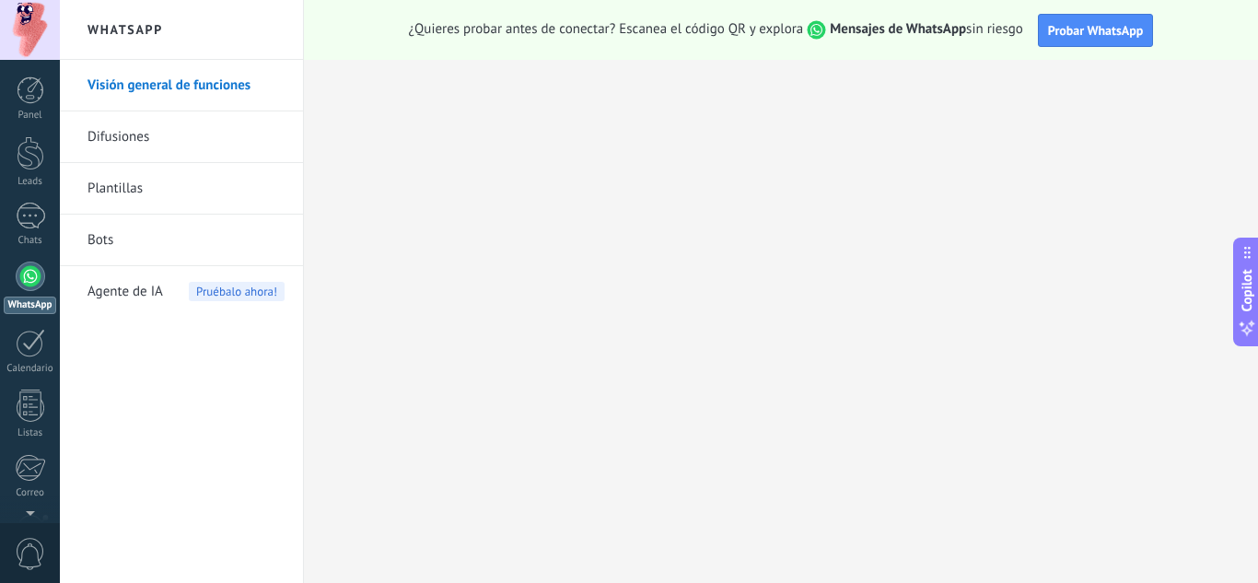
click at [409, 29] on span "¿Quieres probar antes de conectar? Escanea el código QR y explora Mensajes de W…" at bounding box center [716, 29] width 614 height 19
click at [432, 29] on span "¿Quieres probar antes de conectar? Escanea el código QR y explora Mensajes de W…" at bounding box center [716, 29] width 614 height 19
click at [390, 35] on div "¿Quieres probar antes de conectar? Escanea el código QR y explora Mensajes de W…" at bounding box center [781, 30] width 954 height 60
click at [364, 29] on div "¿Quieres probar antes de conectar? Escanea el código QR y explora Mensajes de W…" at bounding box center [781, 30] width 954 height 60
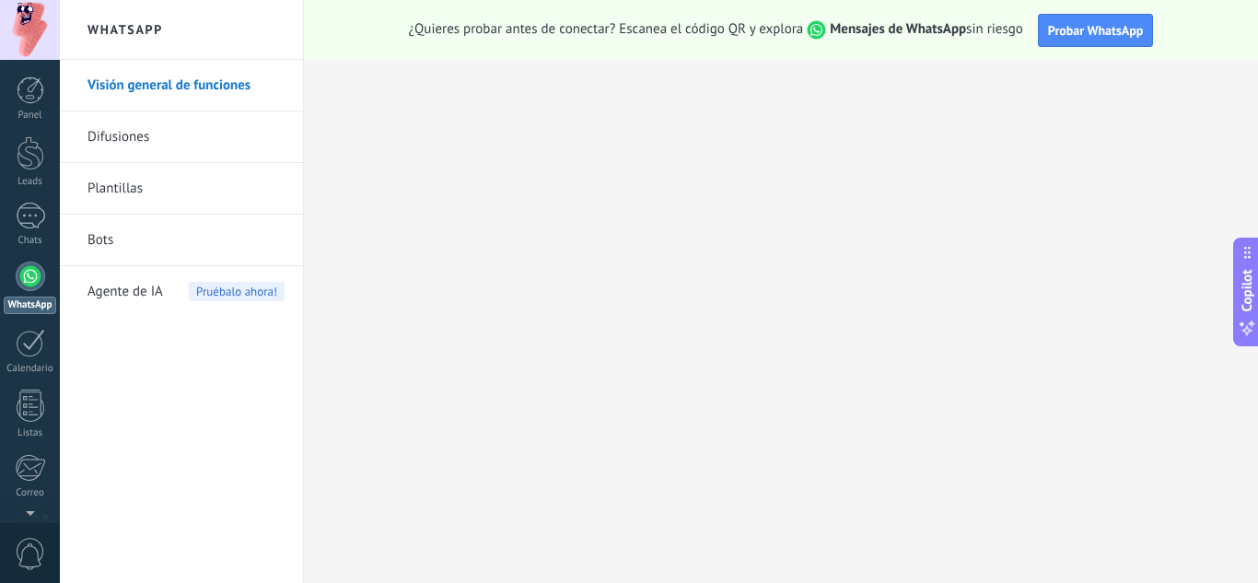
click at [110, 15] on h2 "WhatsApp" at bounding box center [181, 30] width 197 height 60
click at [45, 37] on div at bounding box center [30, 30] width 60 height 60
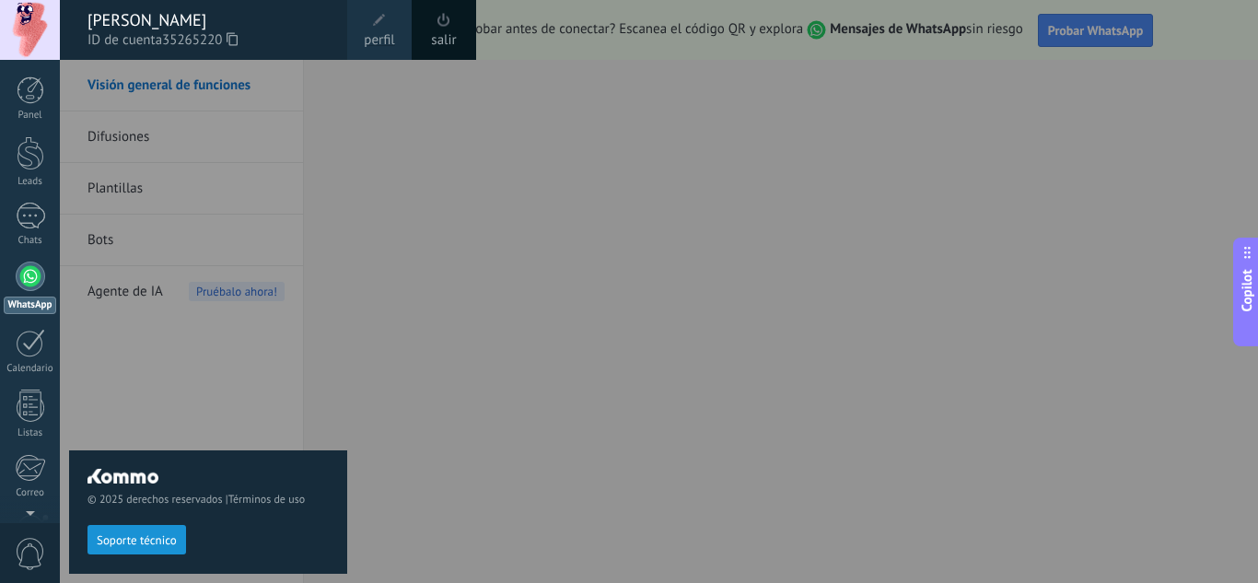
click at [45, 37] on div at bounding box center [30, 30] width 60 height 60
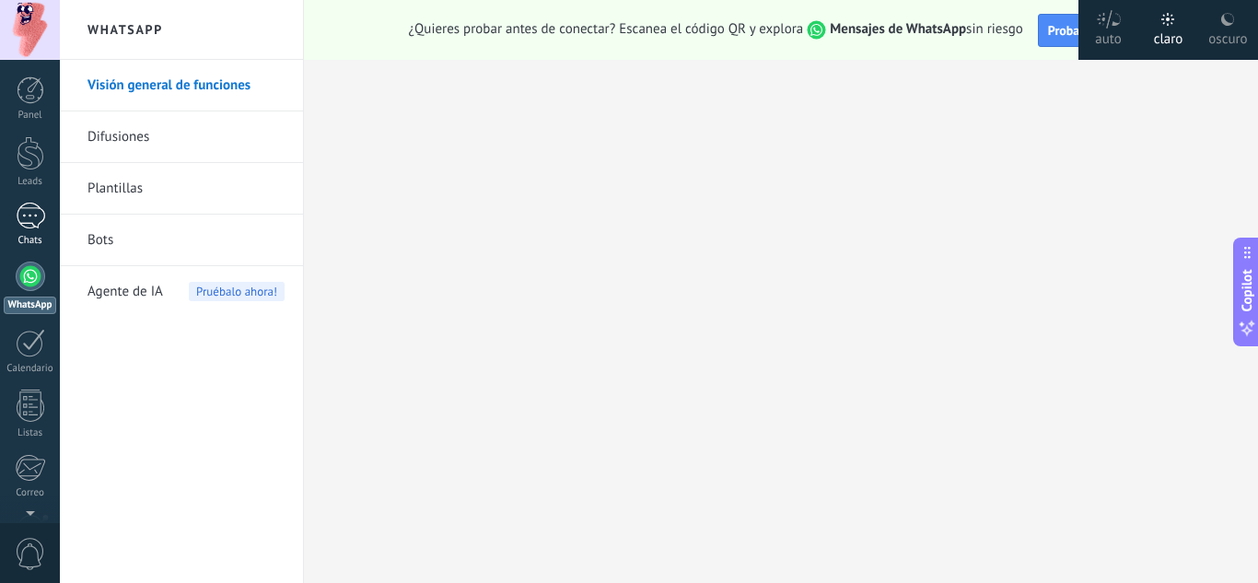
click at [34, 208] on div at bounding box center [30, 216] width 29 height 27
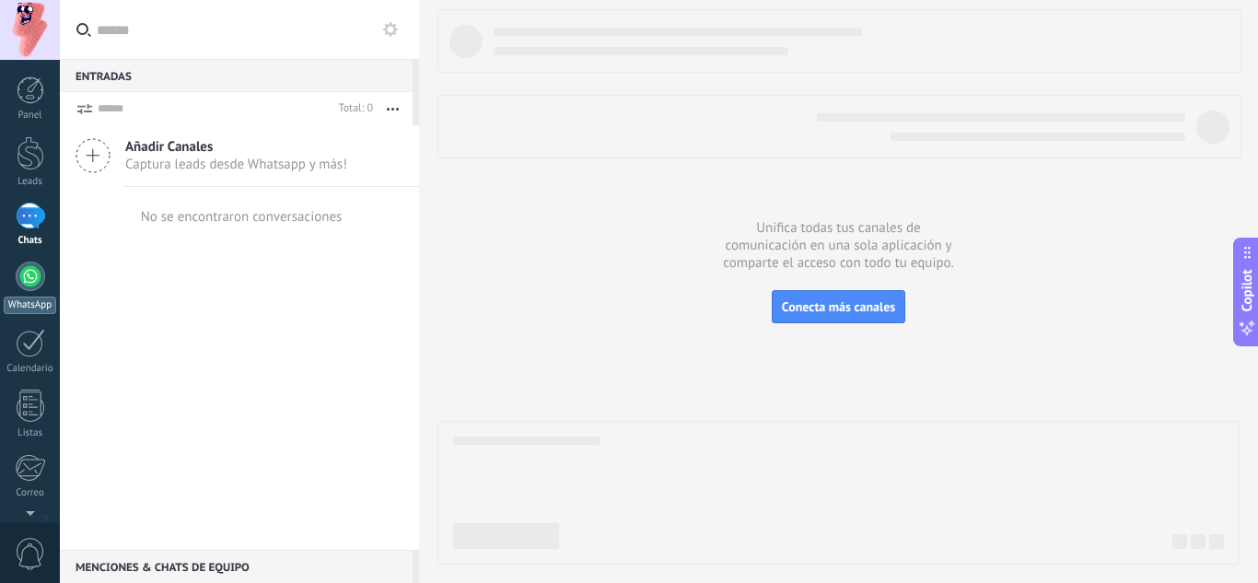
click at [32, 269] on div at bounding box center [30, 276] width 29 height 29
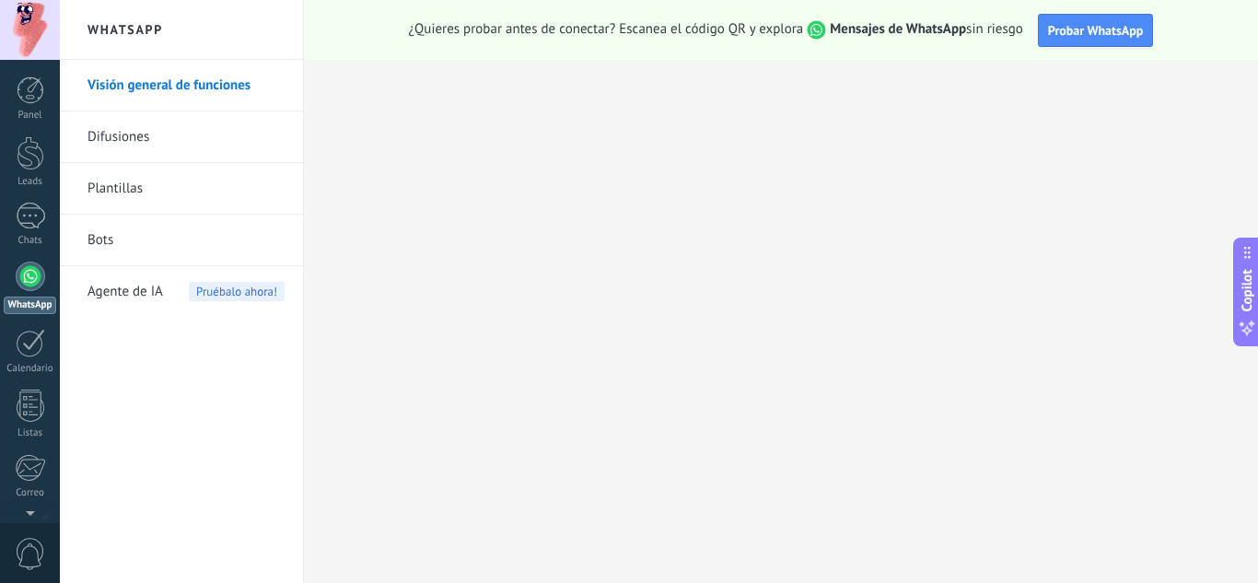
click at [32, 269] on div at bounding box center [30, 276] width 29 height 29
click at [1088, 31] on span "Probar WhatsApp" at bounding box center [1096, 30] width 96 height 17
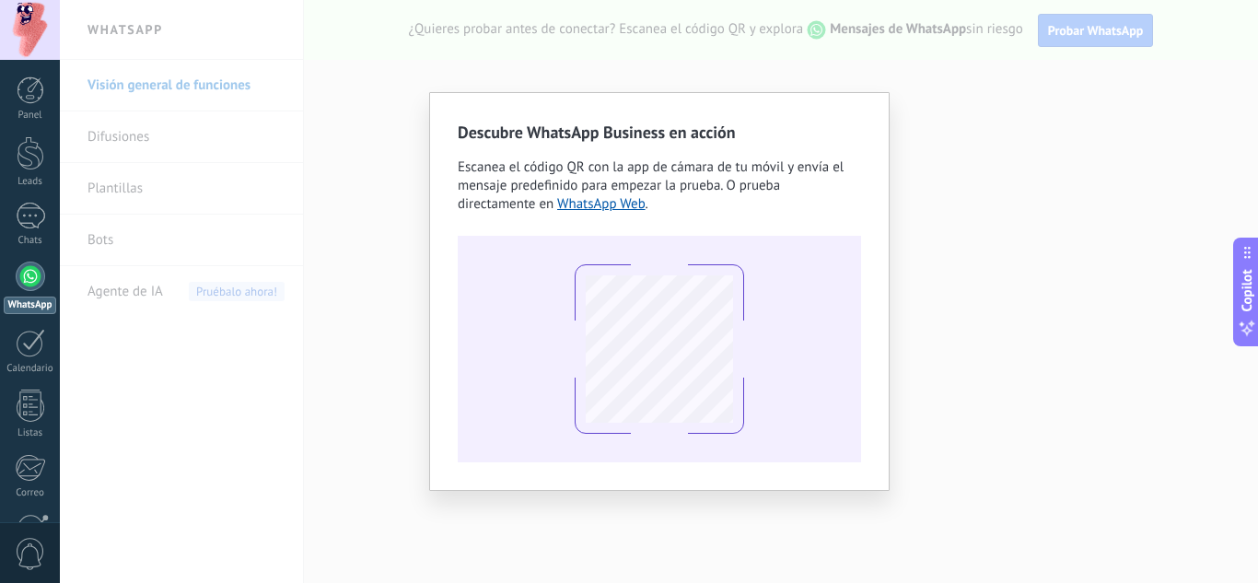
click at [752, 75] on div "Descubre WhatsApp Business en acción Escanea el código QR con la app [PERSON_NA…" at bounding box center [659, 291] width 1198 height 583
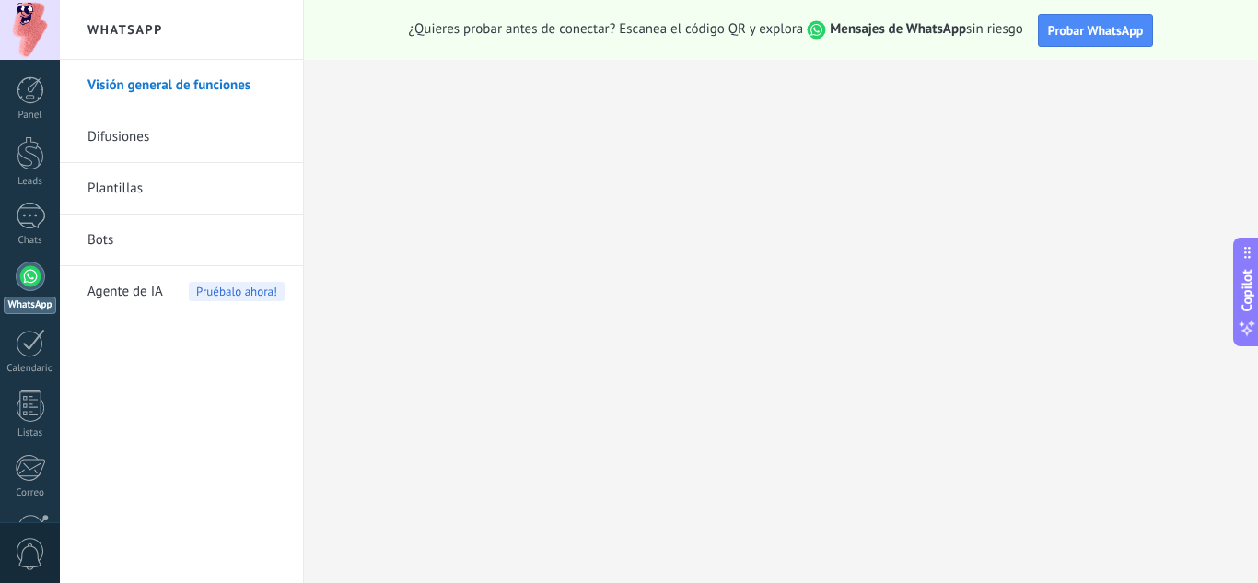
click at [129, 14] on h2 "WhatsApp" at bounding box center [181, 30] width 197 height 60
click at [106, 130] on link "Difusiones" at bounding box center [185, 137] width 197 height 52
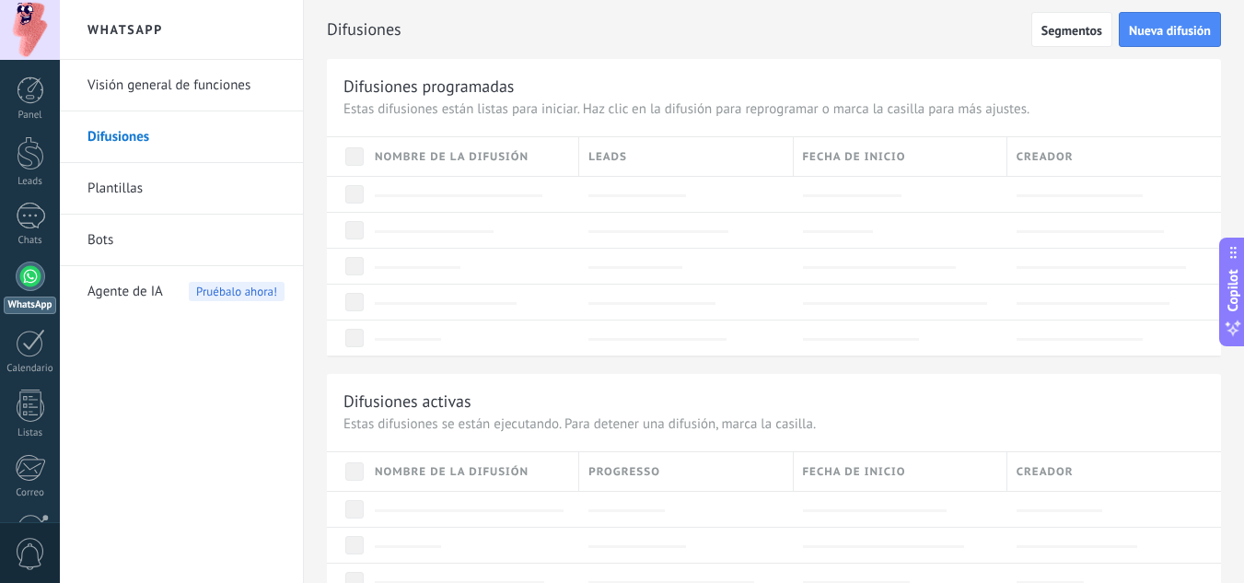
click at [121, 84] on link "Visión general de funciones" at bounding box center [185, 86] width 197 height 52
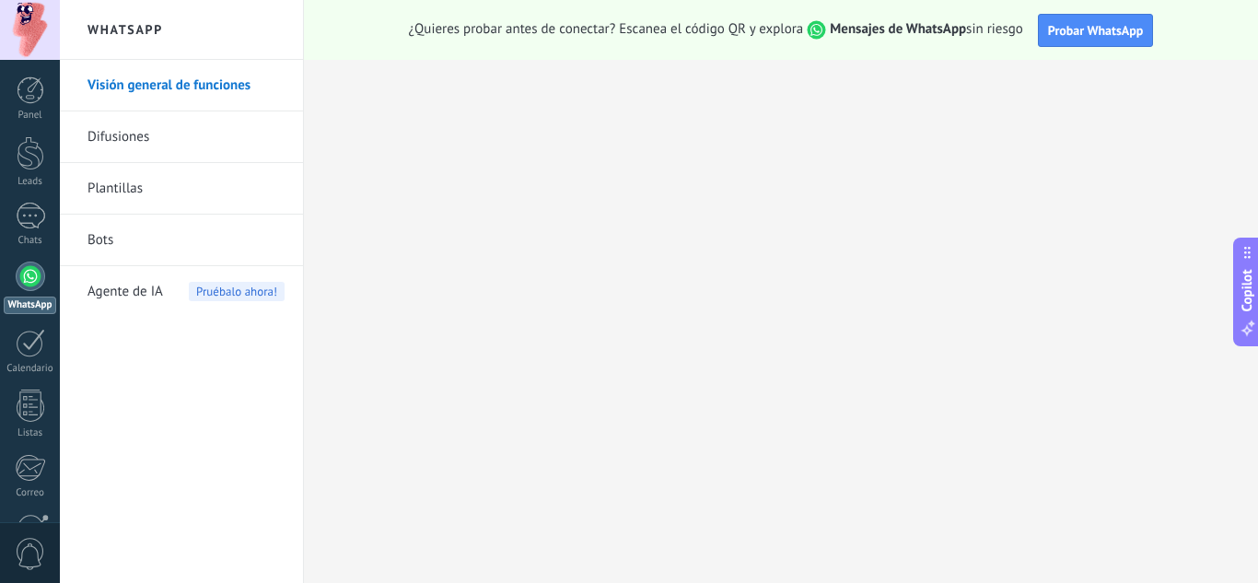
click at [30, 302] on div "WhatsApp" at bounding box center [30, 305] width 52 height 17
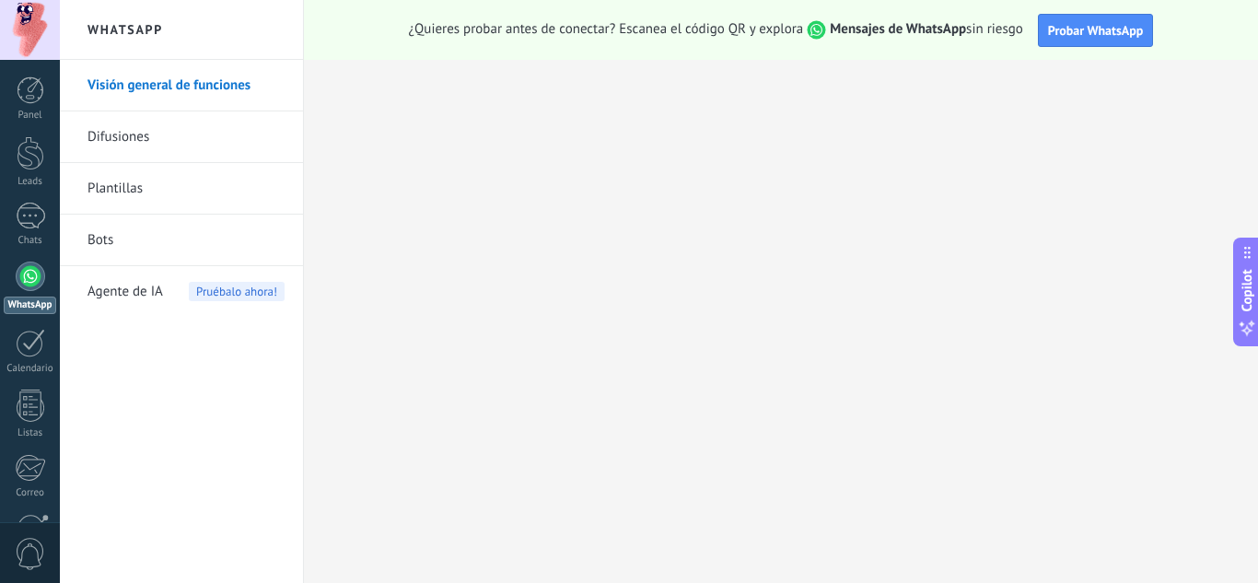
click at [30, 302] on div "WhatsApp" at bounding box center [30, 305] width 52 height 17
click at [33, 206] on div at bounding box center [30, 216] width 29 height 27
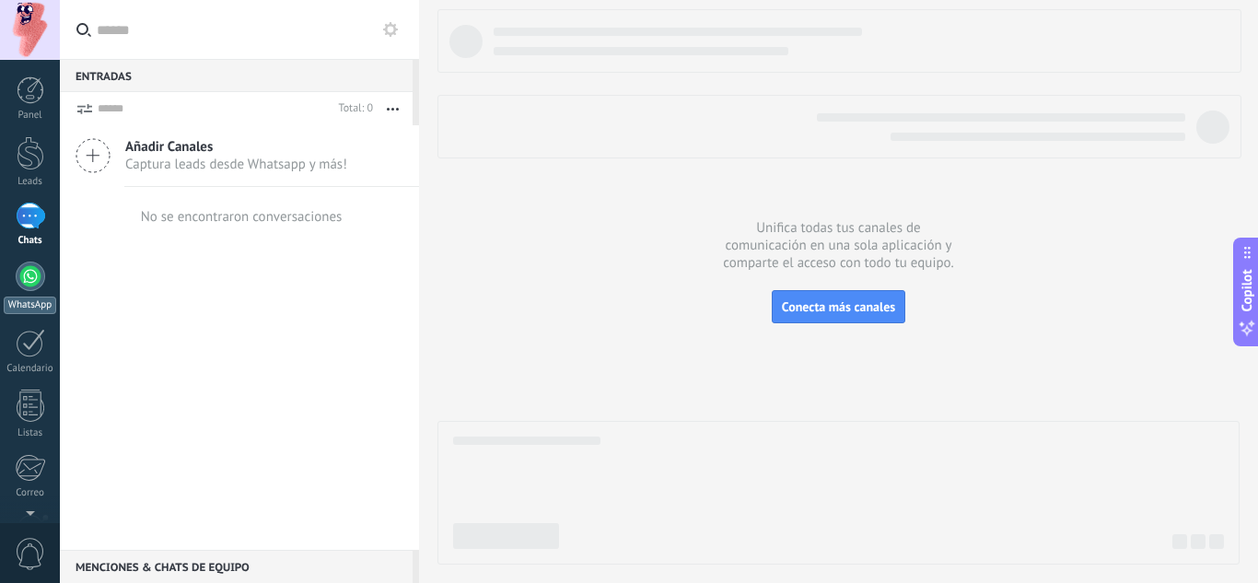
click at [30, 279] on div at bounding box center [30, 276] width 29 height 29
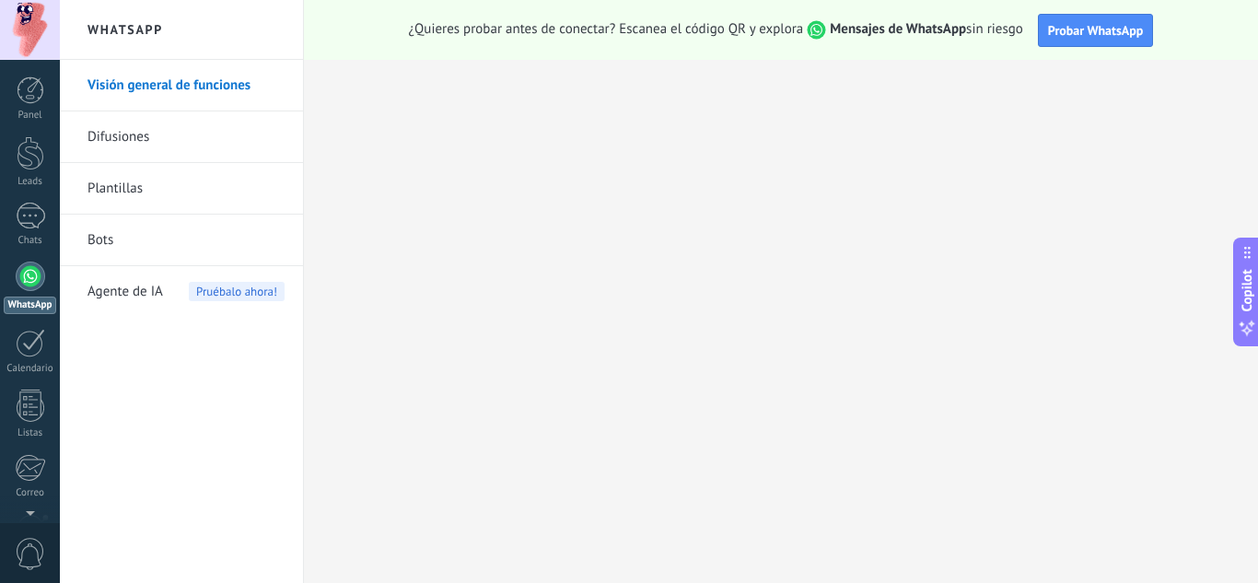
click at [21, 556] on span "0" at bounding box center [30, 554] width 31 height 32
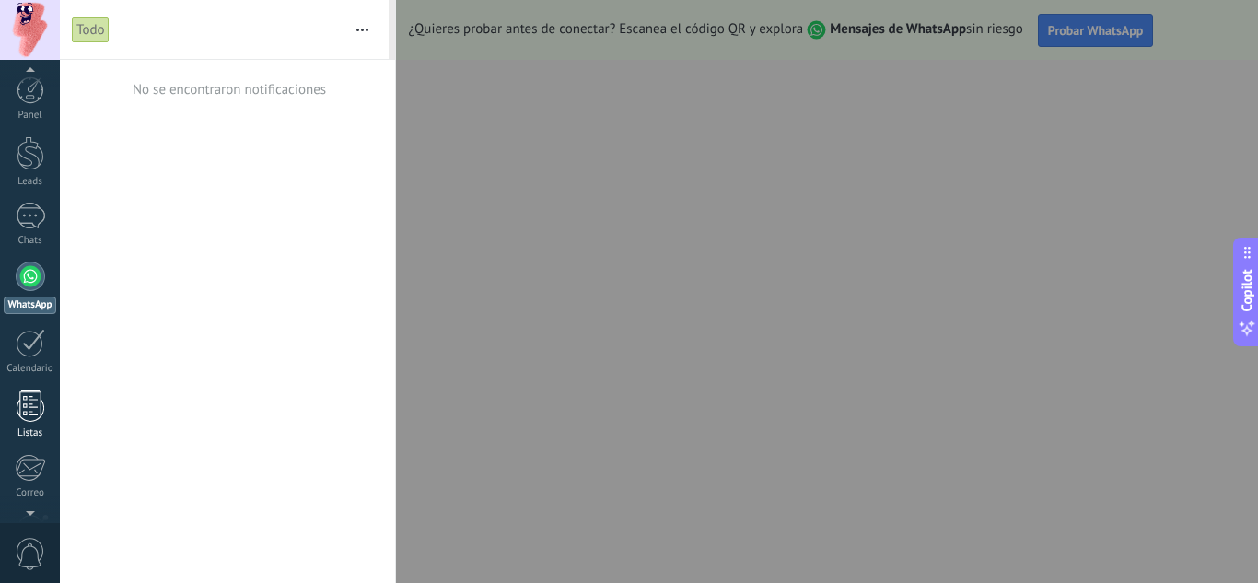
scroll to position [183, 0]
click at [19, 398] on div at bounding box center [30, 406] width 31 height 32
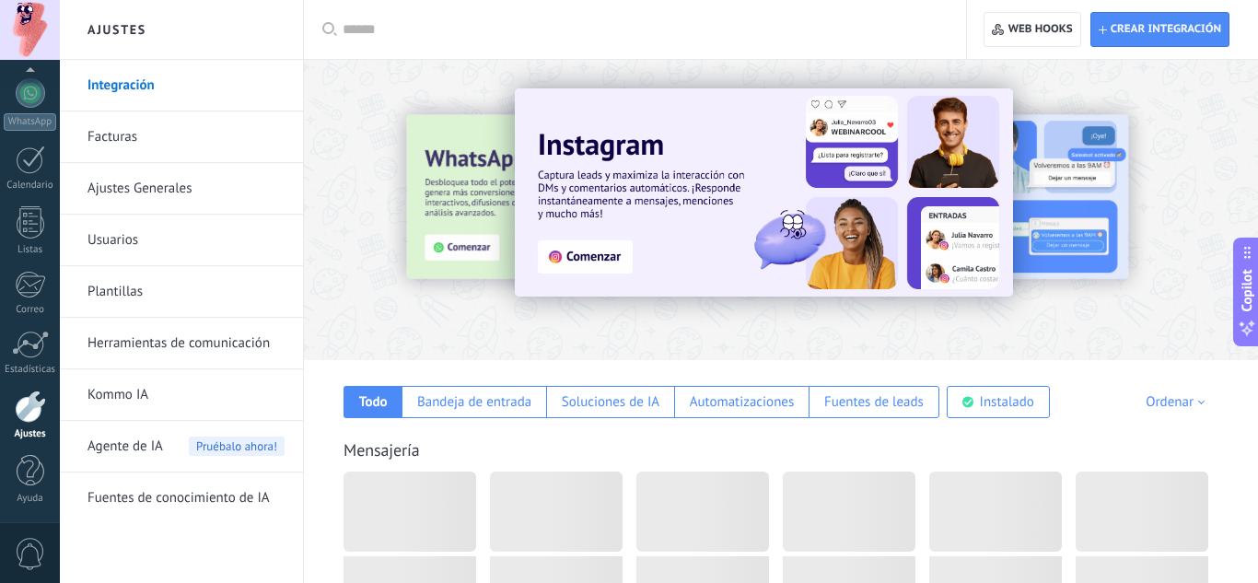
click at [40, 404] on div at bounding box center [30, 406] width 31 height 32
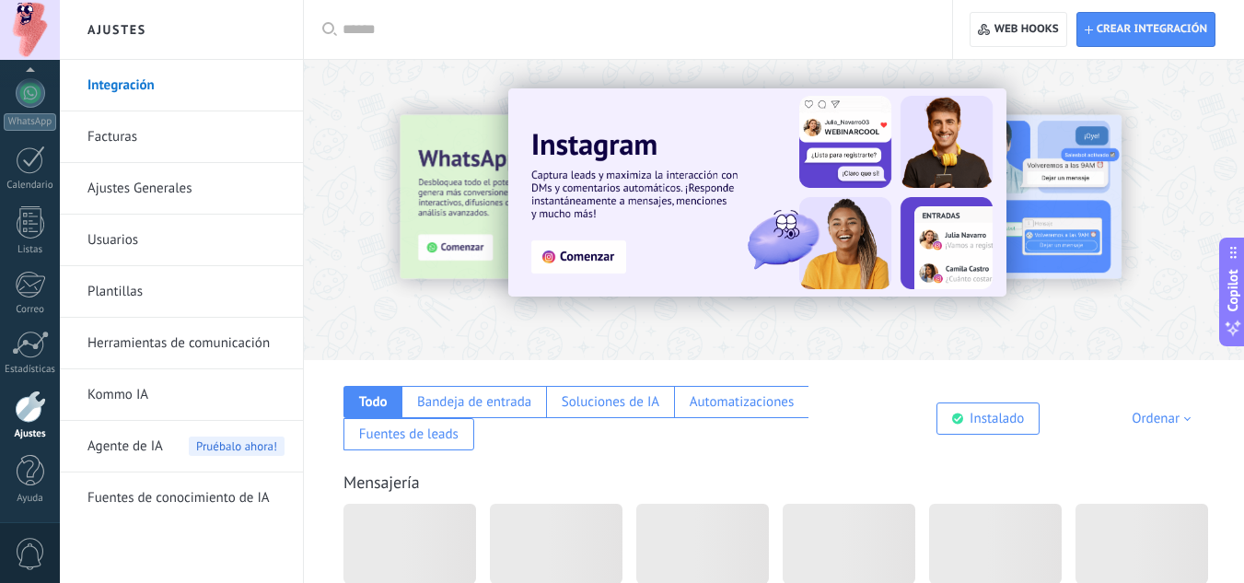
click at [390, 29] on input "text" at bounding box center [635, 29] width 584 height 19
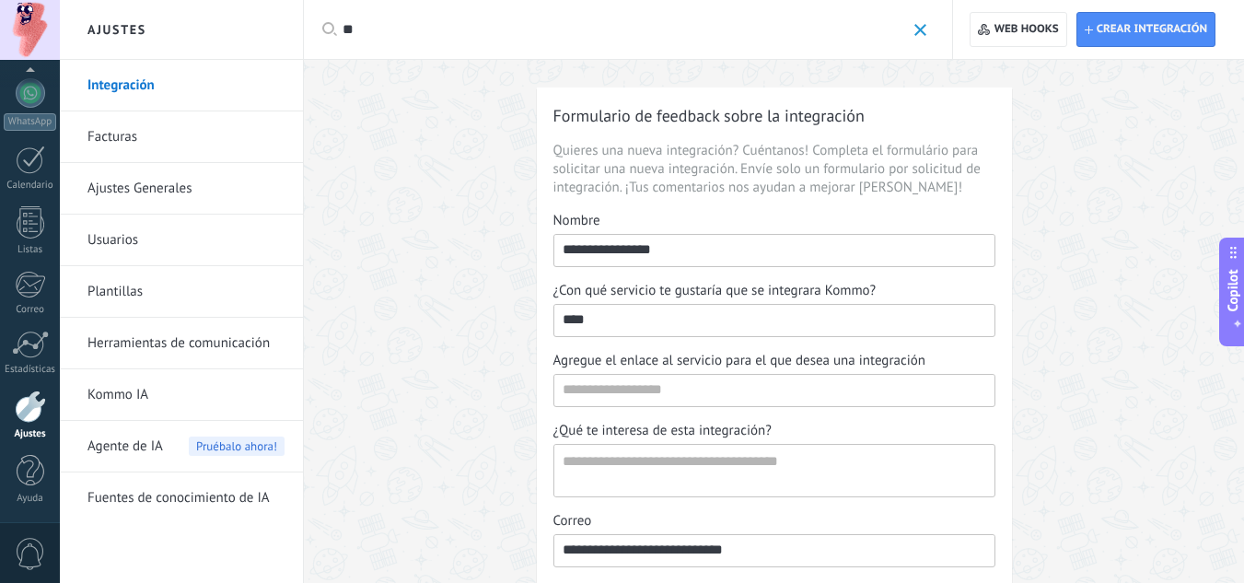
type input "*"
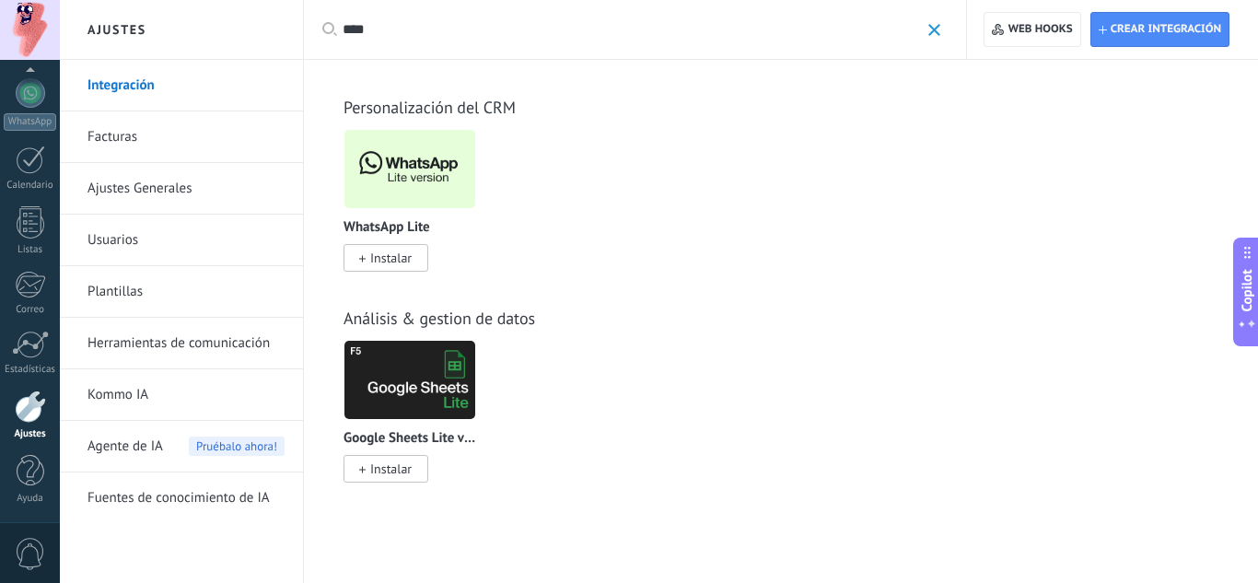
type input "****"
